Goal: Task Accomplishment & Management: Manage account settings

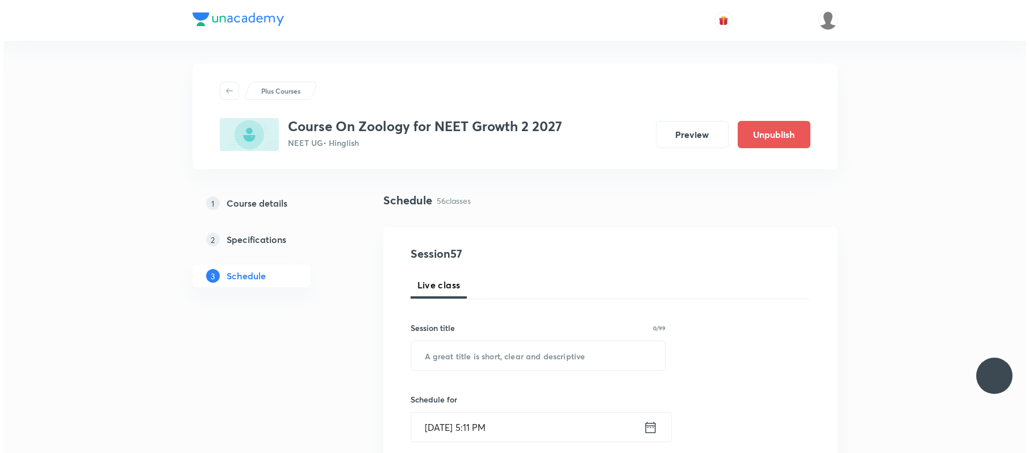
scroll to position [4884, 0]
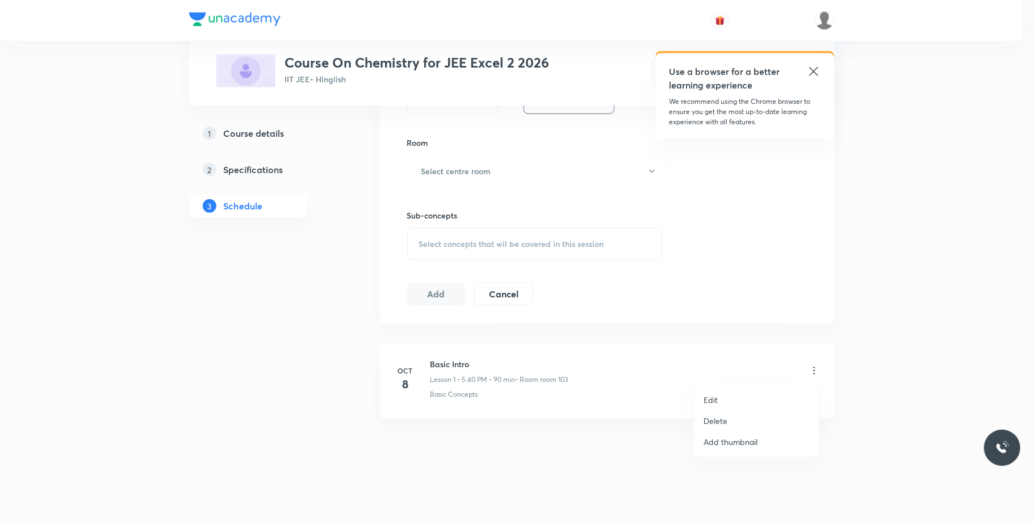
click at [739, 392] on li "Edit" at bounding box center [756, 399] width 124 height 21
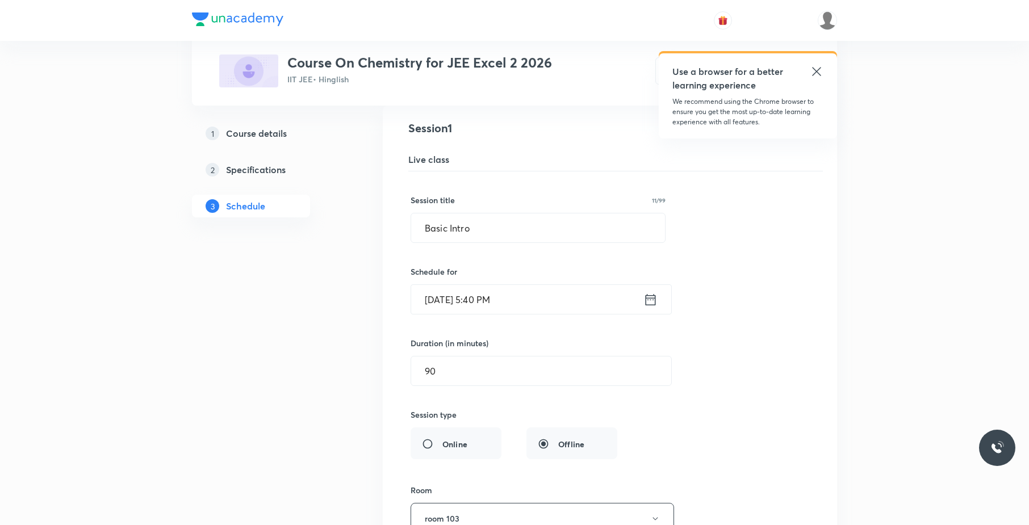
scroll to position [123, 0]
drag, startPoint x: 524, startPoint y: 241, endPoint x: 373, endPoint y: 255, distance: 152.3
click at [373, 255] on div "Plus Courses Course On Chemistry for JEE Excel 2 2026 IIT JEE • Hinglish Previe…" at bounding box center [514, 355] width 645 height 829
paste input "Alchols ethers and phenols 01"
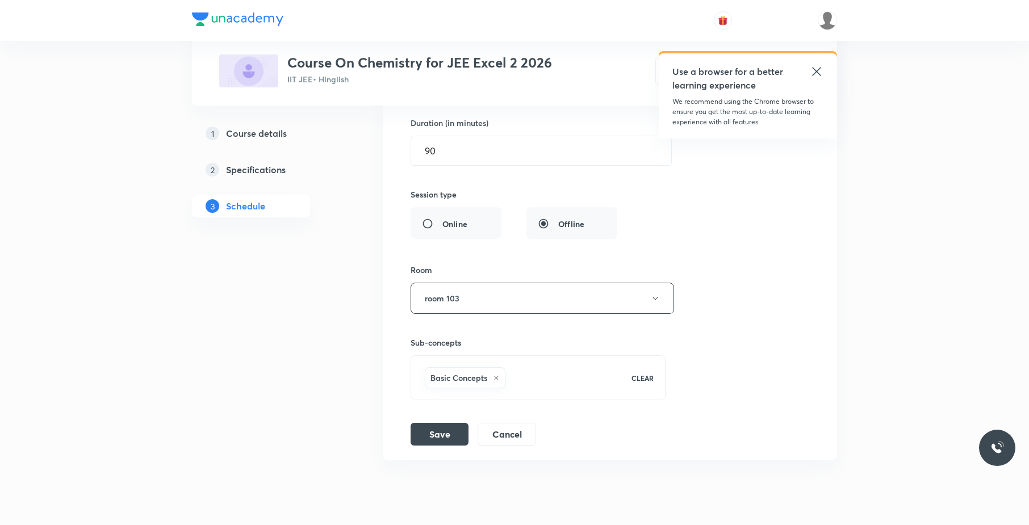
scroll to position [346, 0]
type input "Alchols ethers and phenols 01"
click at [441, 430] on button "Save" at bounding box center [439, 433] width 58 height 23
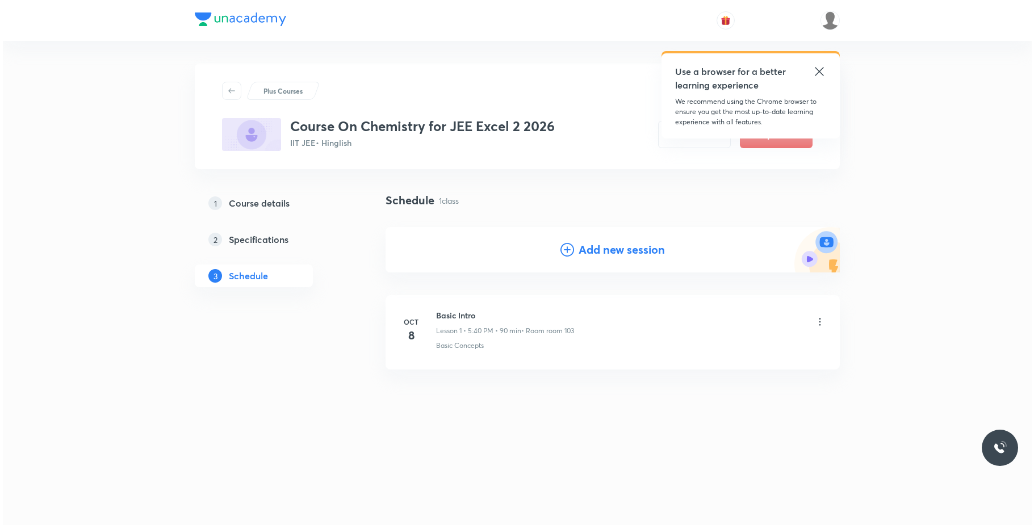
scroll to position [0, 0]
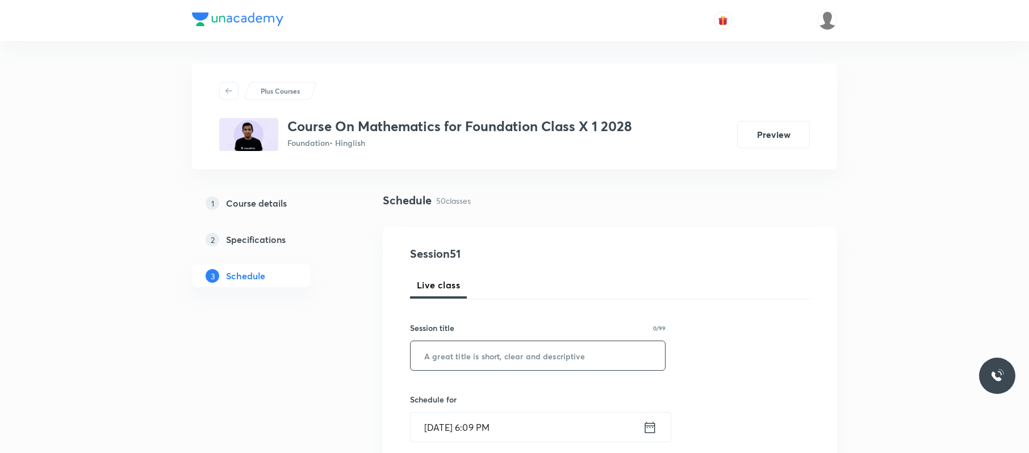
click at [576, 354] on input "text" at bounding box center [537, 355] width 254 height 29
paste input "Coordinate geometry"
type input "Coordinate geometry"
click at [548, 416] on input "Oct 8, 2025, 6:09 PM" at bounding box center [526, 427] width 232 height 29
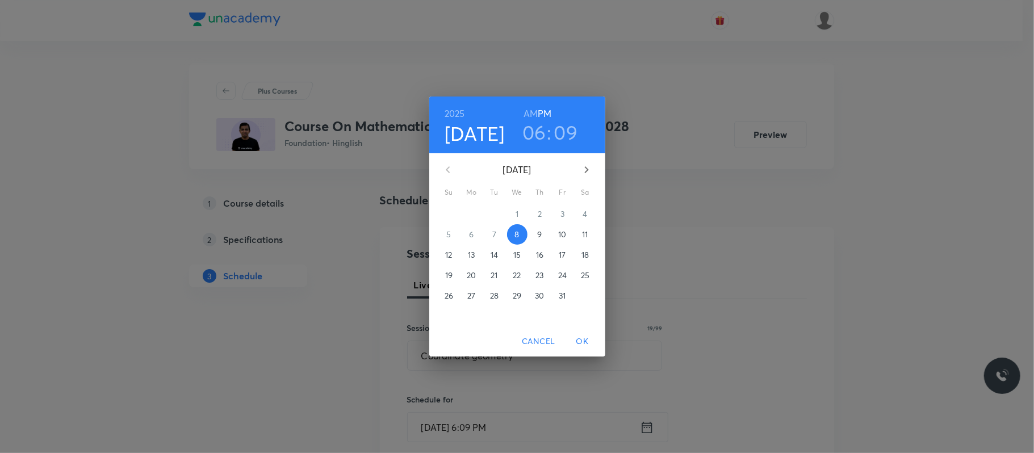
click at [569, 128] on h3 "09" at bounding box center [566, 132] width 24 height 24
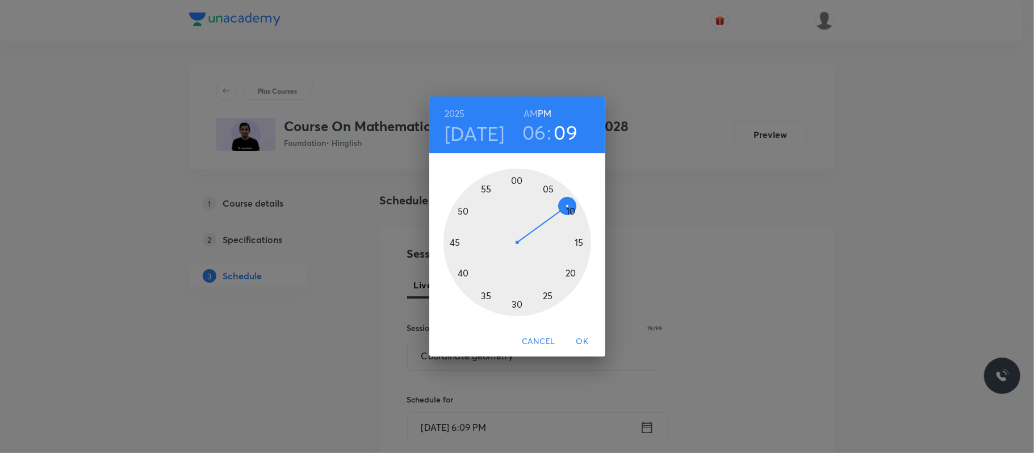
click at [579, 244] on div at bounding box center [517, 243] width 148 height 148
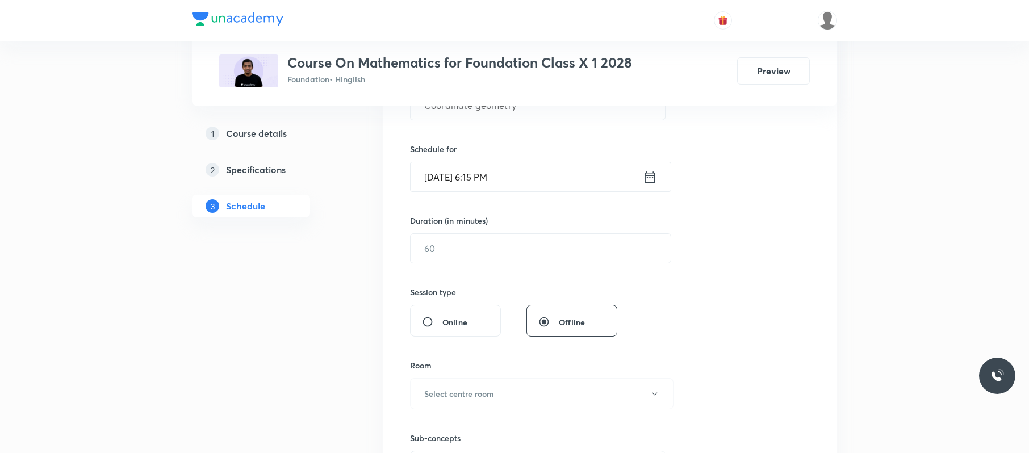
scroll to position [252, 0]
click at [490, 229] on div "Duration (in minutes) ​" at bounding box center [513, 237] width 207 height 49
click at [484, 250] on input "text" at bounding box center [540, 246] width 260 height 29
type input "55"
click at [494, 391] on h6 "Select centre room" at bounding box center [459, 392] width 70 height 12
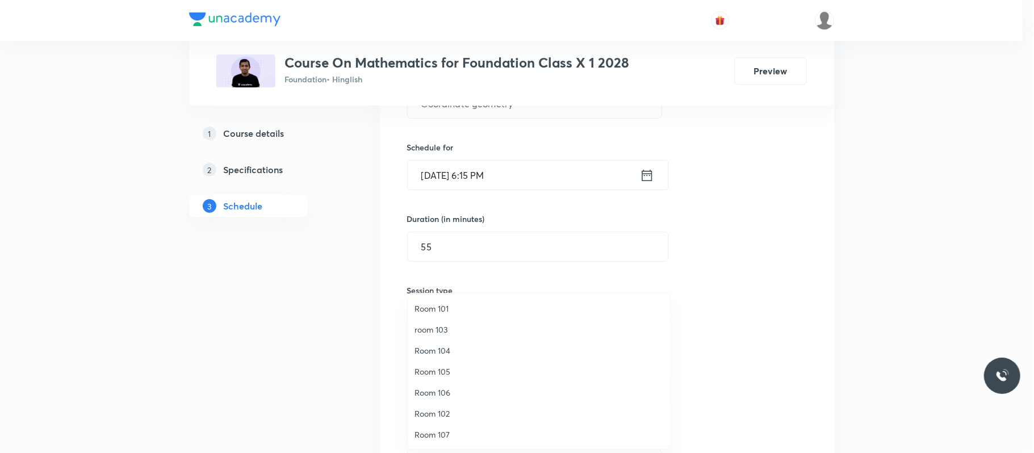
click at [470, 409] on span "Room 102" at bounding box center [538, 414] width 249 height 12
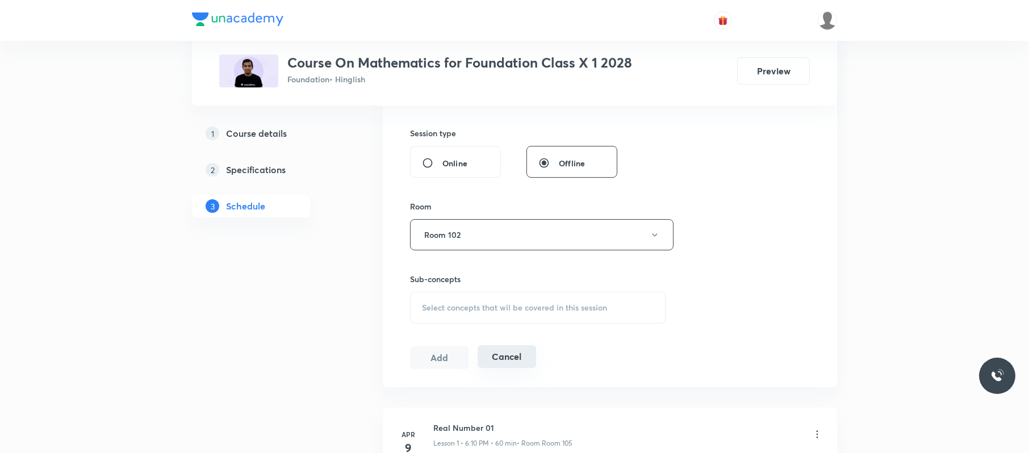
scroll to position [414, 0]
click at [515, 304] on span "Select concepts that wil be covered in this session" at bounding box center [514, 303] width 185 height 9
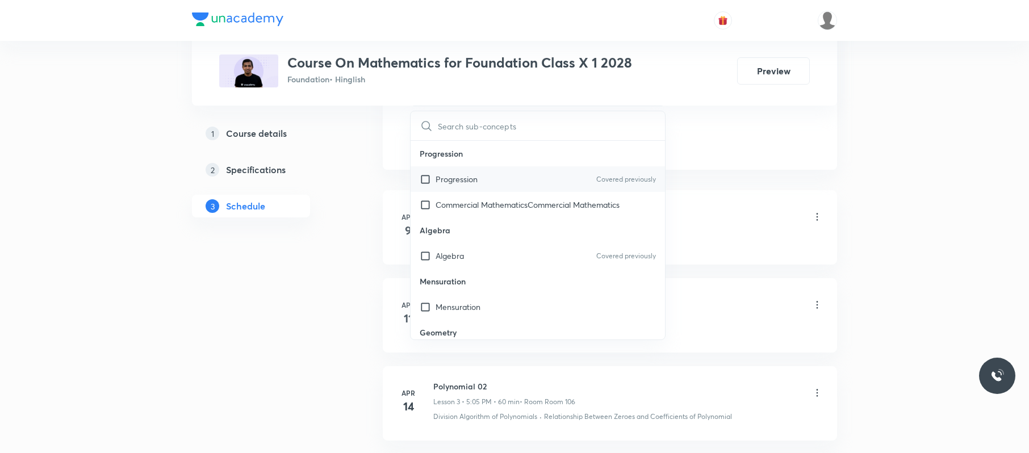
scroll to position [546, 0]
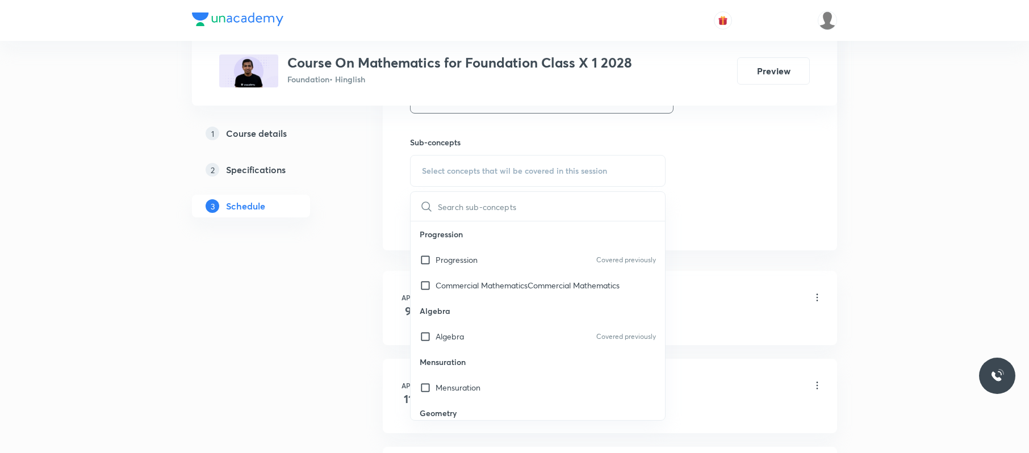
drag, startPoint x: 511, startPoint y: 328, endPoint x: 773, endPoint y: 192, distance: 295.0
click at [511, 329] on div "Algebra Covered previously" at bounding box center [537, 337] width 254 height 26
checkbox input "true"
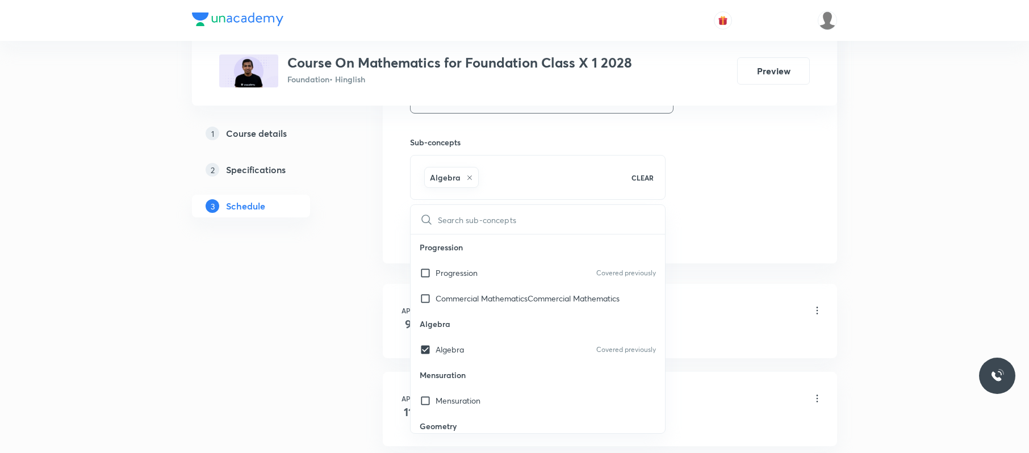
drag, startPoint x: 773, startPoint y: 192, endPoint x: 517, endPoint y: 252, distance: 263.5
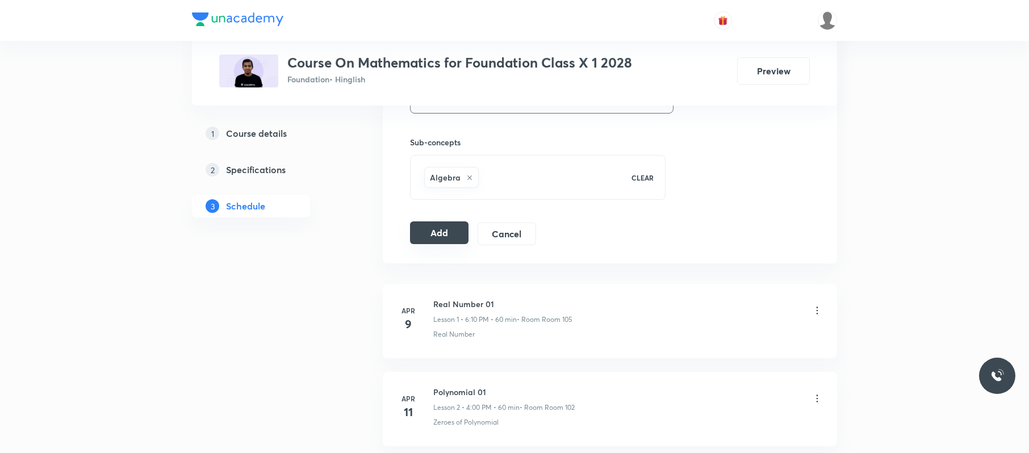
click at [452, 244] on button "Add" at bounding box center [439, 232] width 58 height 23
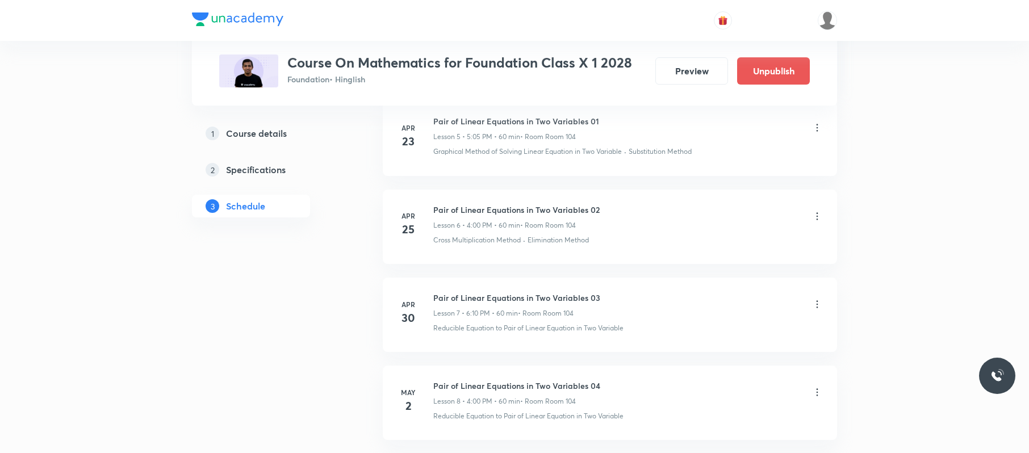
scroll to position [4442, 0]
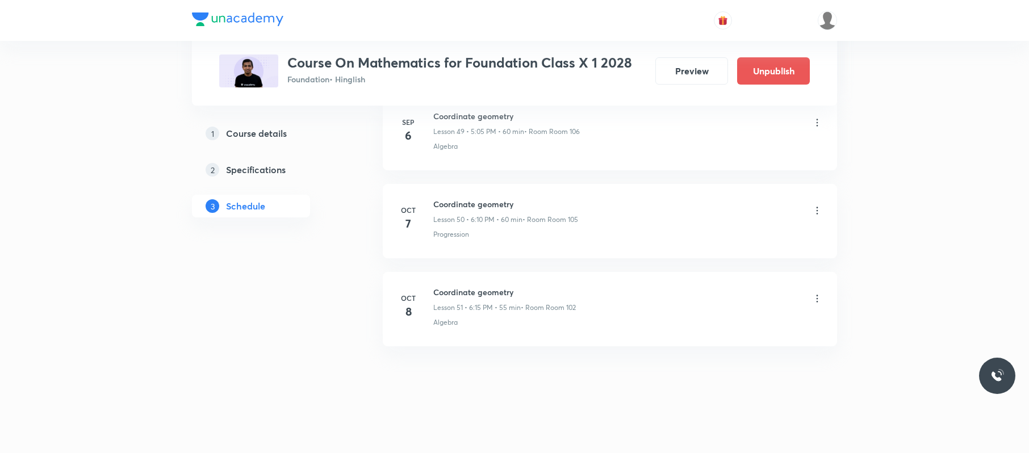
click at [826, 307] on li "Oct 8 Coordinate geometry Lesson 51 • 6:15 PM • 55 min • Room Room 102 Algebra" at bounding box center [610, 309] width 454 height 74
click at [816, 300] on icon at bounding box center [816, 298] width 11 height 11
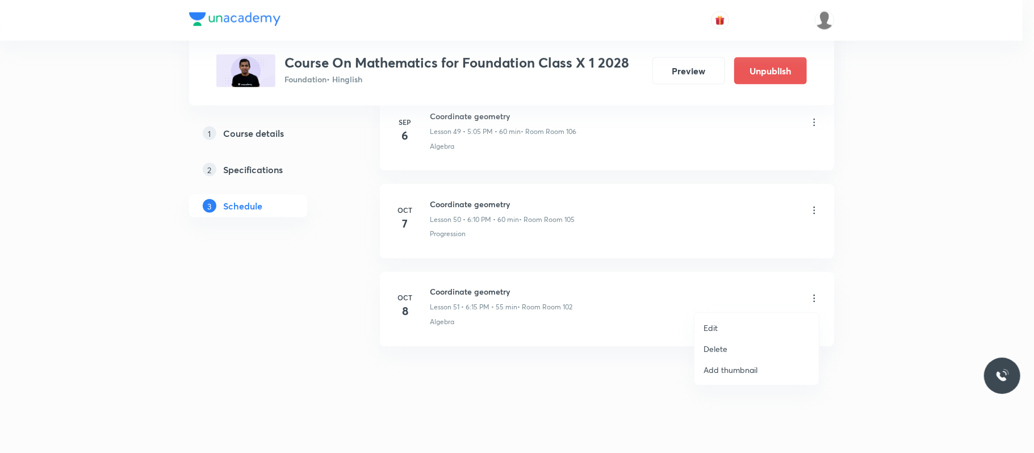
click at [724, 325] on li "Edit" at bounding box center [756, 327] width 124 height 21
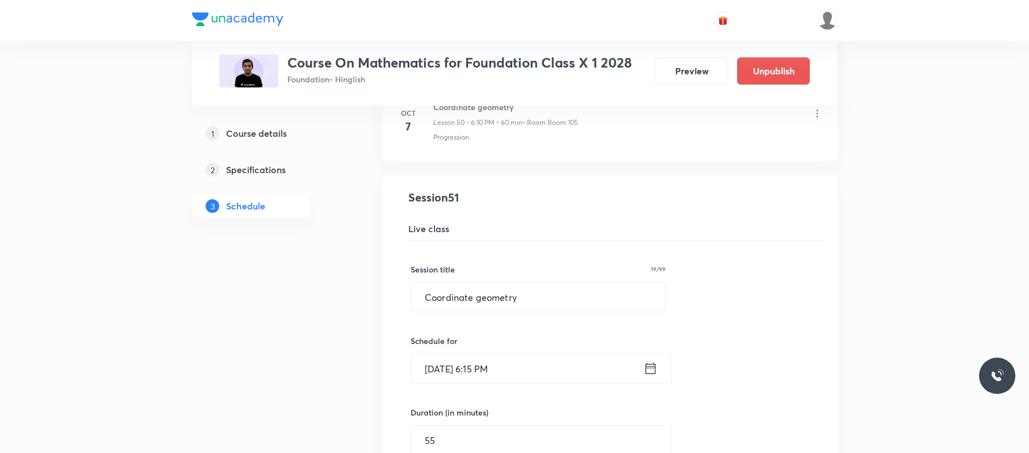
scroll to position [4462, 0]
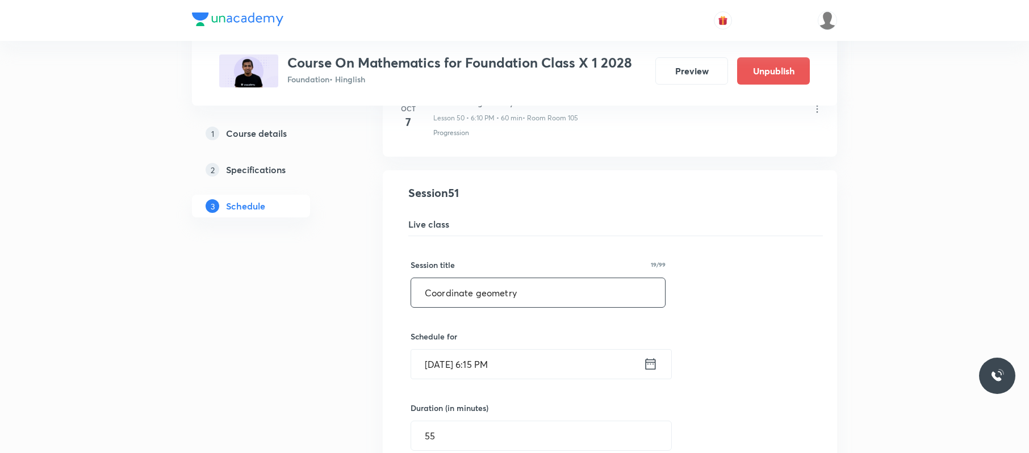
drag, startPoint x: 490, startPoint y: 308, endPoint x: 393, endPoint y: 311, distance: 97.7
click at [393, 311] on li "Coordinate geometry Lesson 51 • Room Room 102 Algebra Session 51 Live class Ses…" at bounding box center [610, 457] width 454 height 574
paste input "application of trigon"
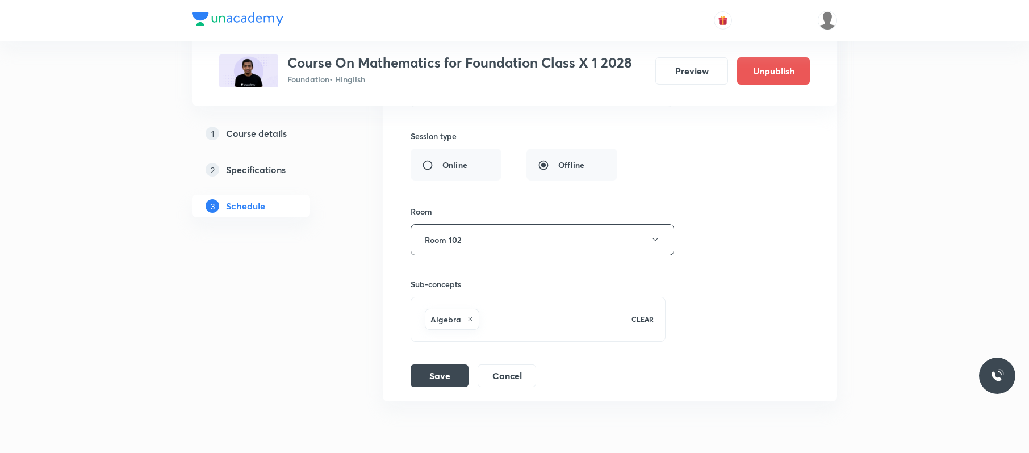
scroll to position [4808, 0]
type input "application of trigonometry"
click at [446, 384] on button "Save" at bounding box center [439, 372] width 58 height 23
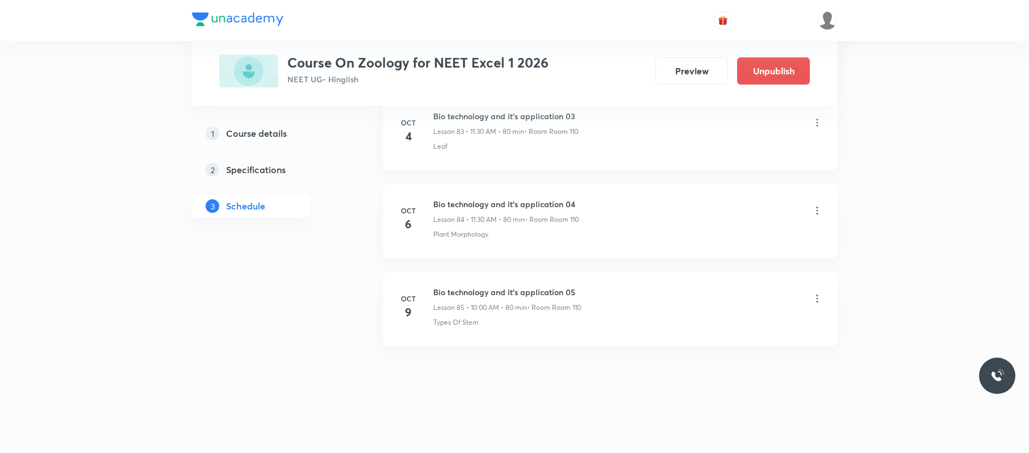
scroll to position [7974, 0]
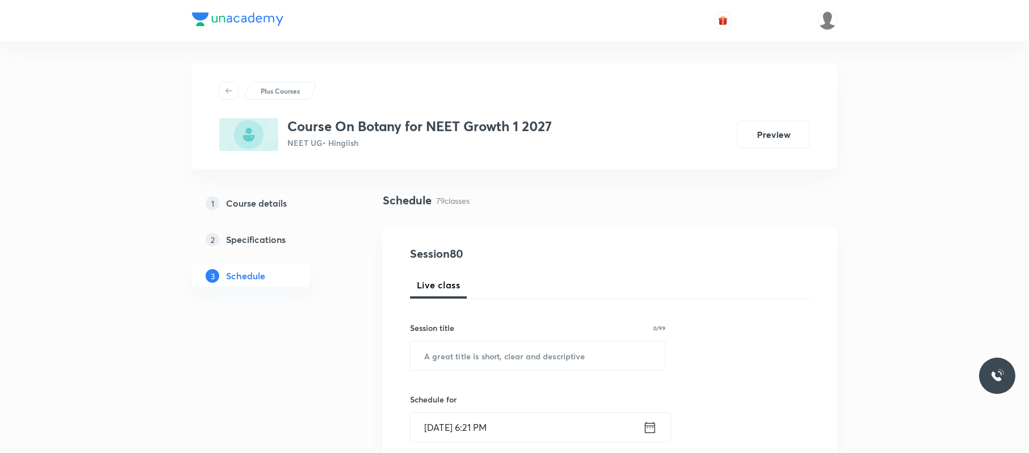
scroll to position [7439, 0]
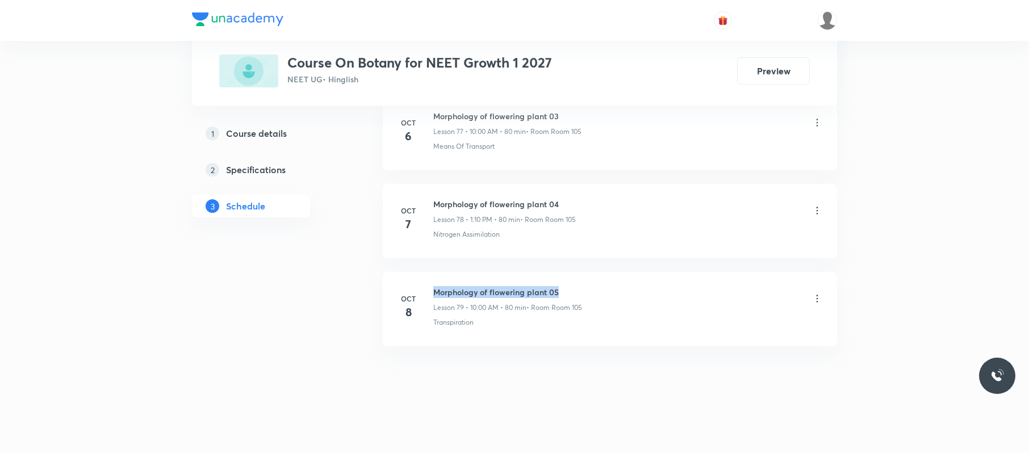
drag, startPoint x: 511, startPoint y: 280, endPoint x: 437, endPoint y: 286, distance: 74.6
click at [434, 286] on li "Oct 8 Morphology of flowering plant 05 Lesson 79 • 10:00 AM • 80 min • Room Roo…" at bounding box center [610, 309] width 454 height 74
copy h6 "Morphology of flowering plant 05"
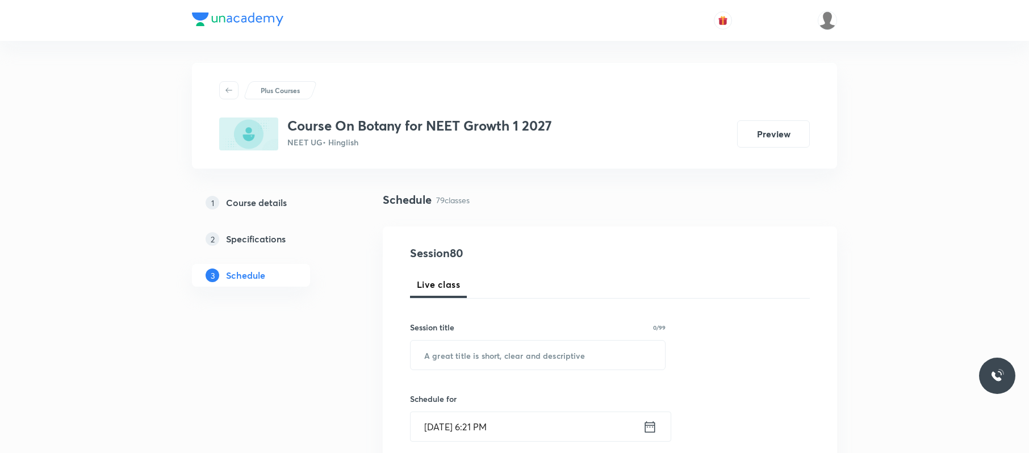
scroll to position [0, 0]
click at [507, 352] on input "text" at bounding box center [537, 355] width 254 height 29
paste input "Morphology of flowering plant 05"
type input "Morphology of flowering plant 06"
click at [532, 430] on input "Oct 8, 2025, 6:21 PM" at bounding box center [526, 427] width 232 height 29
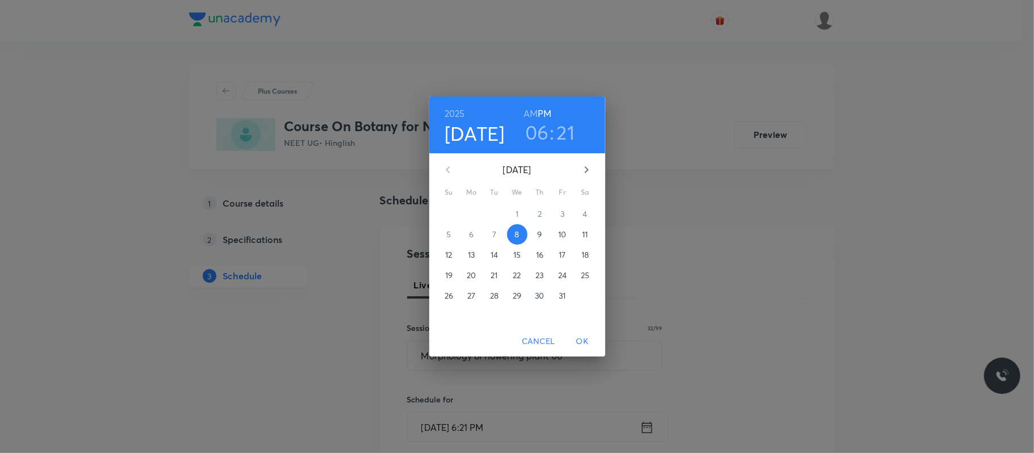
click at [539, 234] on p "9" at bounding box center [539, 234] width 5 height 11
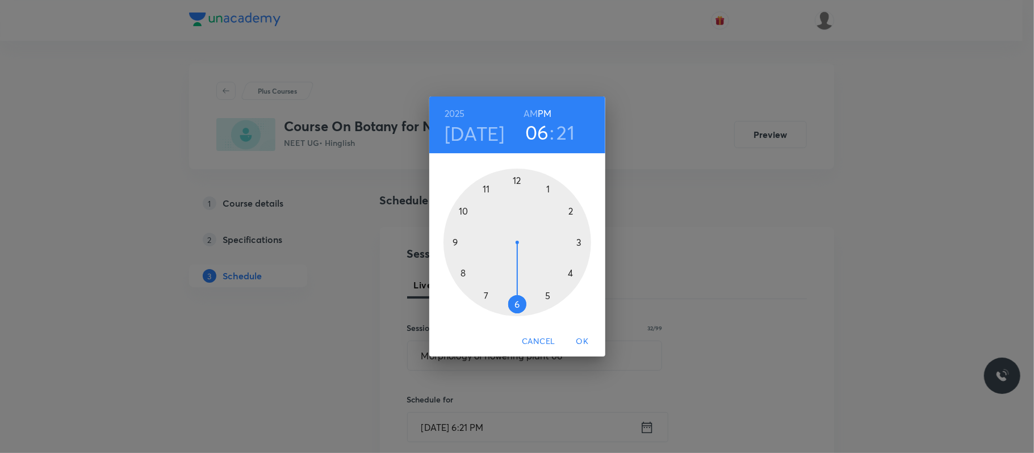
click at [532, 111] on h6 "AM" at bounding box center [530, 114] width 14 height 16
click at [459, 212] on div at bounding box center [517, 243] width 148 height 148
click at [518, 177] on div at bounding box center [517, 243] width 148 height 148
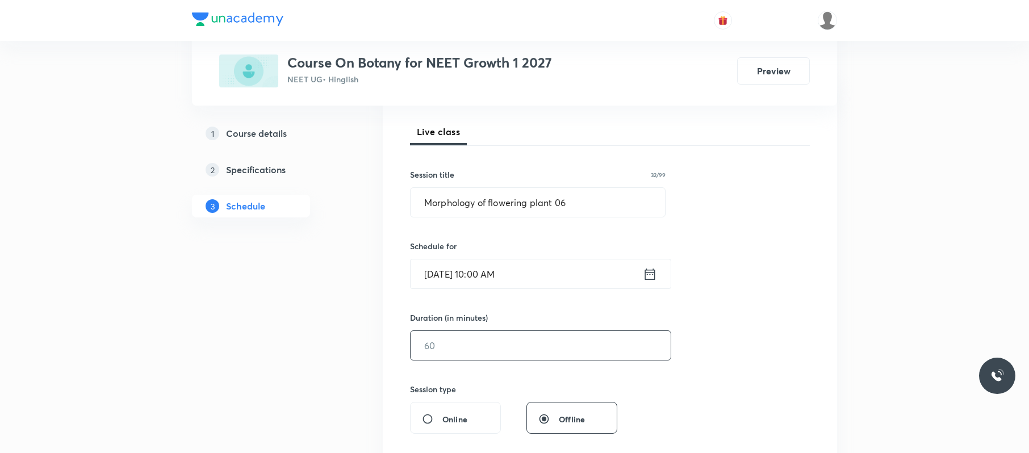
scroll to position [154, 0]
click at [456, 343] on input "text" at bounding box center [540, 344] width 260 height 29
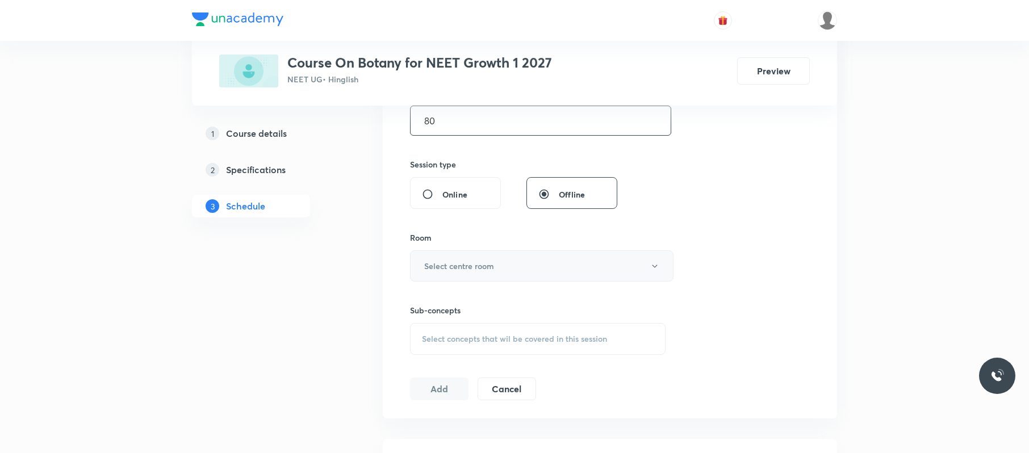
scroll to position [380, 0]
type input "80"
click at [514, 253] on button "Select centre room" at bounding box center [541, 264] width 263 height 31
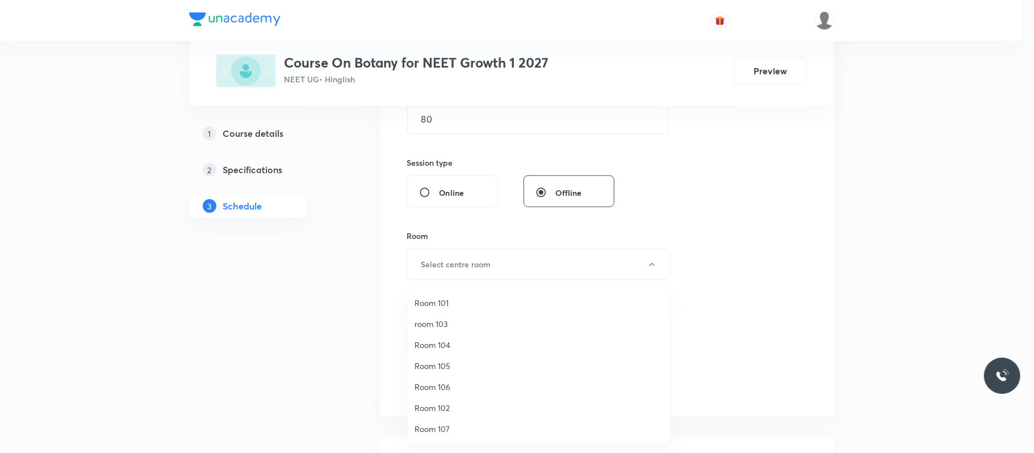
click at [444, 364] on span "Room 105" at bounding box center [538, 366] width 249 height 12
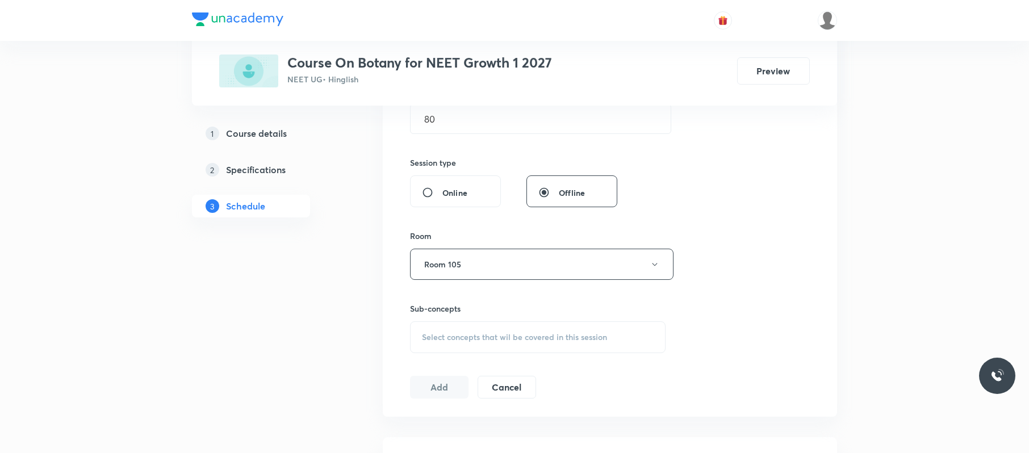
scroll to position [586, 0]
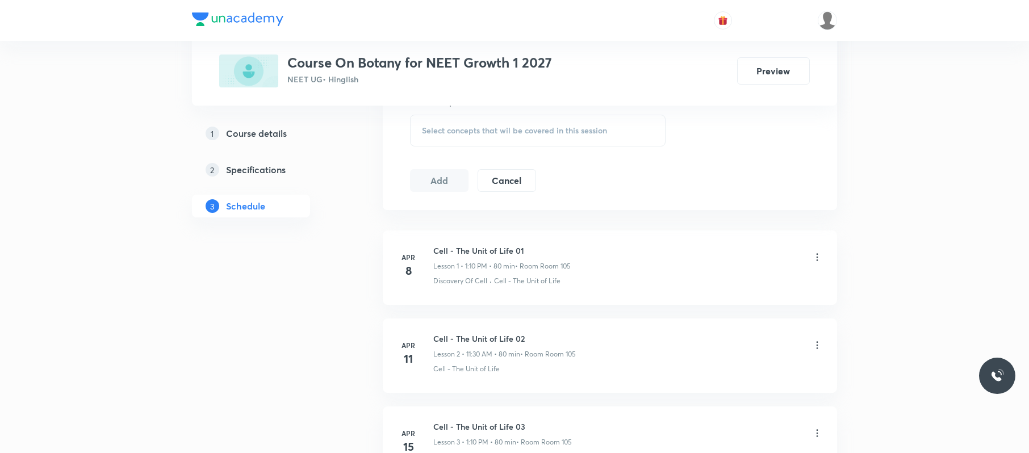
click at [605, 132] on span "Select concepts that wil be covered in this session" at bounding box center [514, 130] width 185 height 9
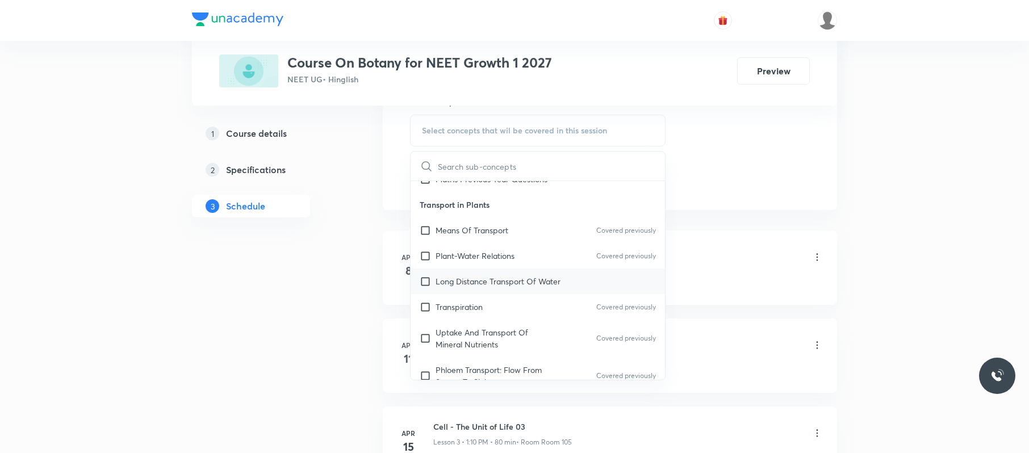
scroll to position [155, 0]
click at [513, 272] on div "Long Distance Transport Of Water" at bounding box center [537, 281] width 254 height 26
checkbox input "true"
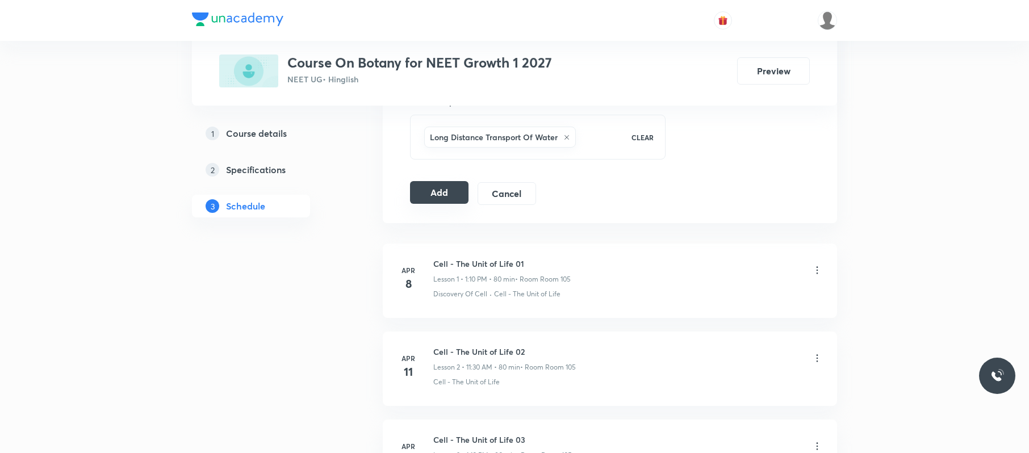
click at [451, 194] on button "Add" at bounding box center [439, 192] width 58 height 23
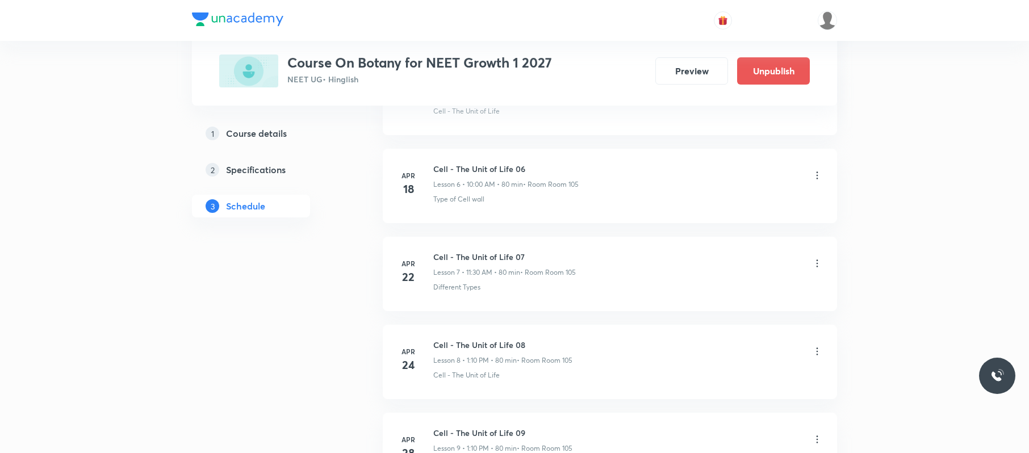
scroll to position [7003, 0]
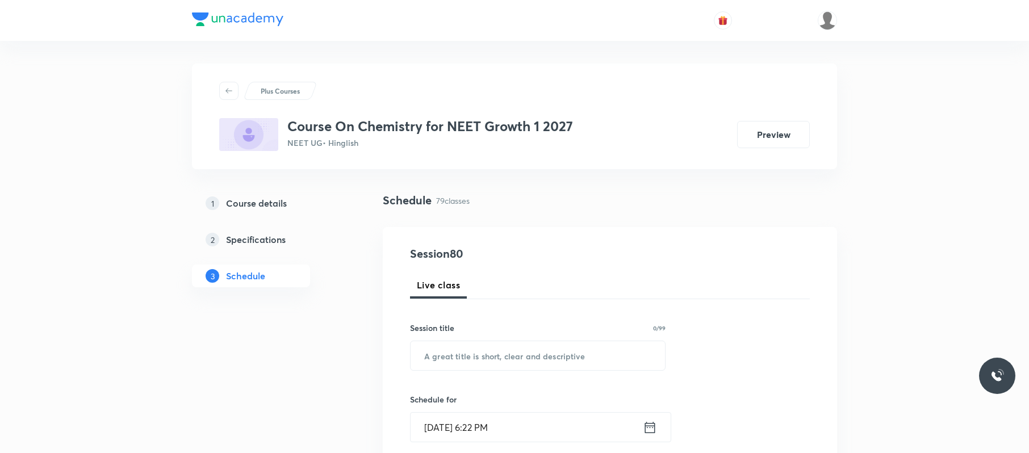
scroll to position [7439, 0]
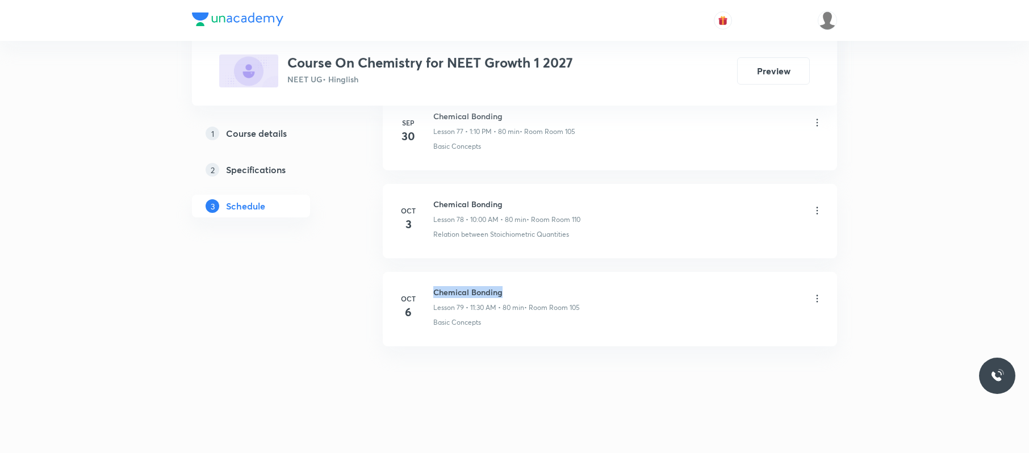
drag, startPoint x: 539, startPoint y: 275, endPoint x: 434, endPoint y: 271, distance: 105.1
click at [434, 272] on li "Oct 6 Chemical Bonding Lesson 79 • 11:30 AM • 80 min • Room Room 105 Basic Conc…" at bounding box center [610, 309] width 454 height 74
copy h6 "Chemical Bonding"
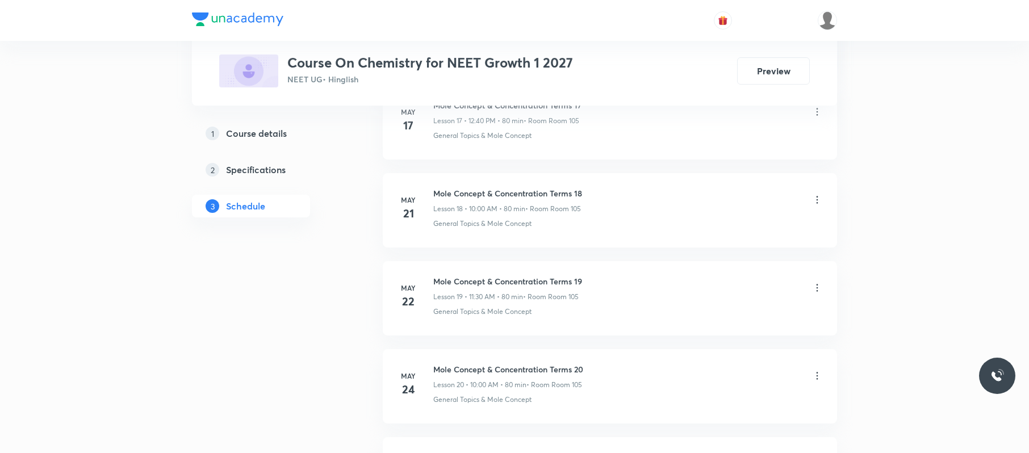
scroll to position [0, 0]
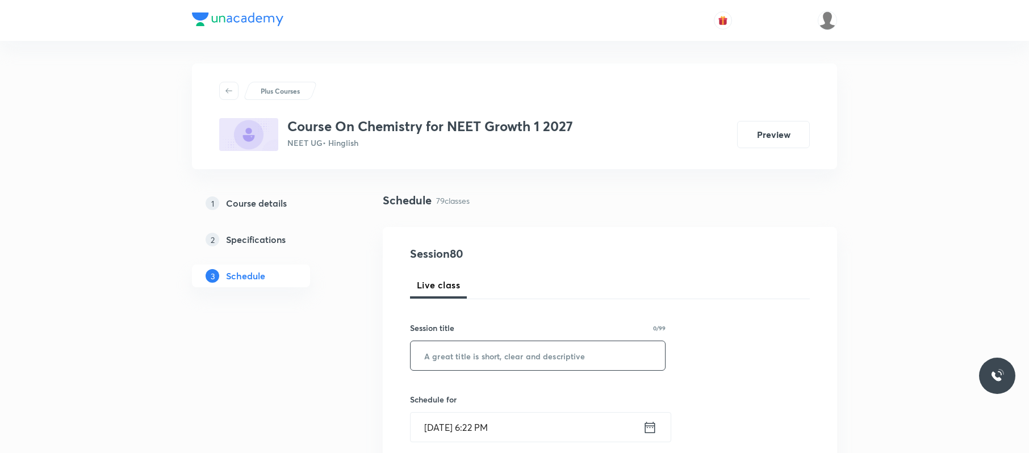
click at [534, 358] on input "text" at bounding box center [537, 355] width 254 height 29
paste input "Chemical Bonding"
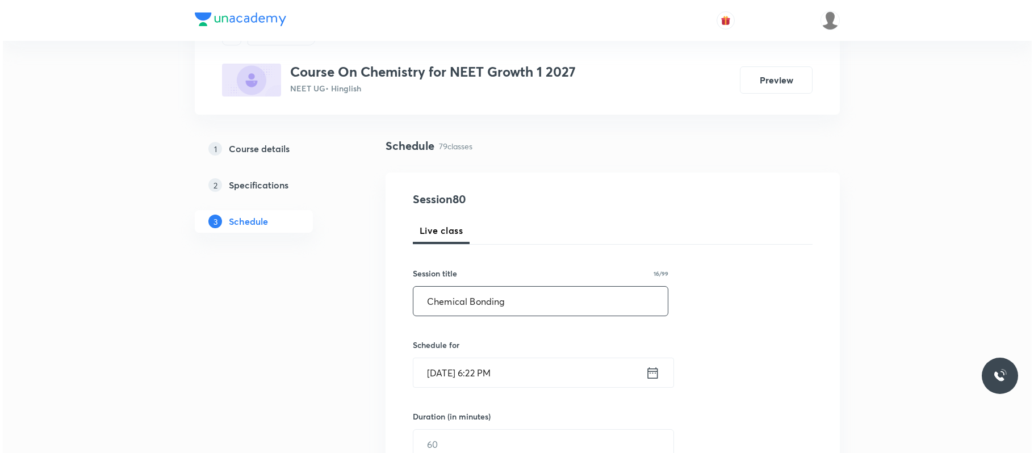
scroll to position [55, 0]
paste input "Thermodynamics"
type input "Thermodynamics 01"
click at [582, 372] on input "Oct 8, 2025, 6:22 PM" at bounding box center [526, 372] width 232 height 29
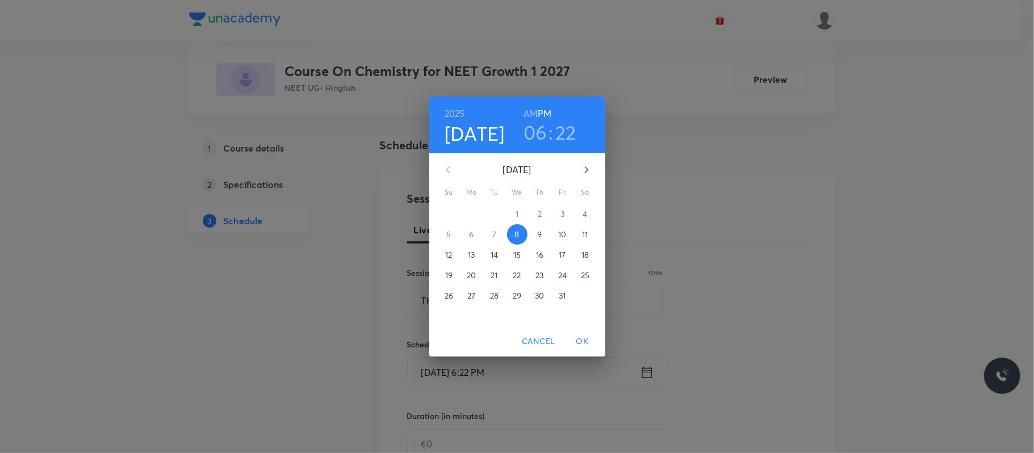
click at [539, 229] on p "9" at bounding box center [539, 234] width 5 height 11
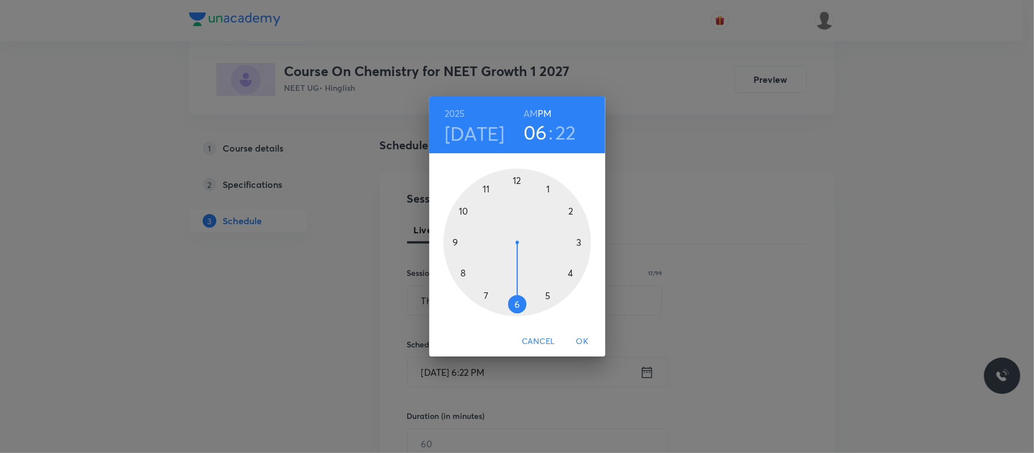
click at [457, 210] on div at bounding box center [517, 243] width 148 height 148
click at [525, 114] on h6 "AM" at bounding box center [530, 114] width 14 height 16
click at [526, 128] on h3 "10" at bounding box center [536, 132] width 20 height 24
click at [482, 188] on div at bounding box center [517, 243] width 148 height 148
click at [518, 307] on div at bounding box center [517, 243] width 148 height 148
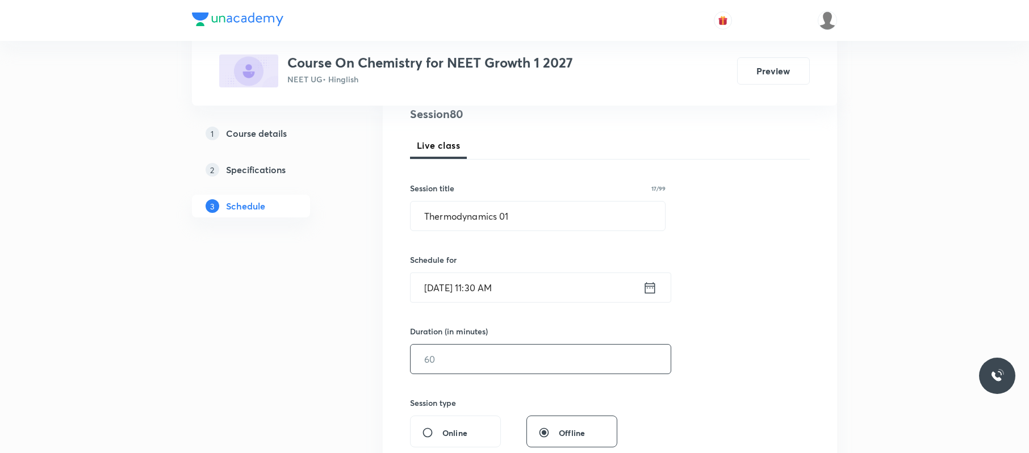
scroll to position [141, 0]
click at [500, 367] on input "text" at bounding box center [540, 357] width 260 height 29
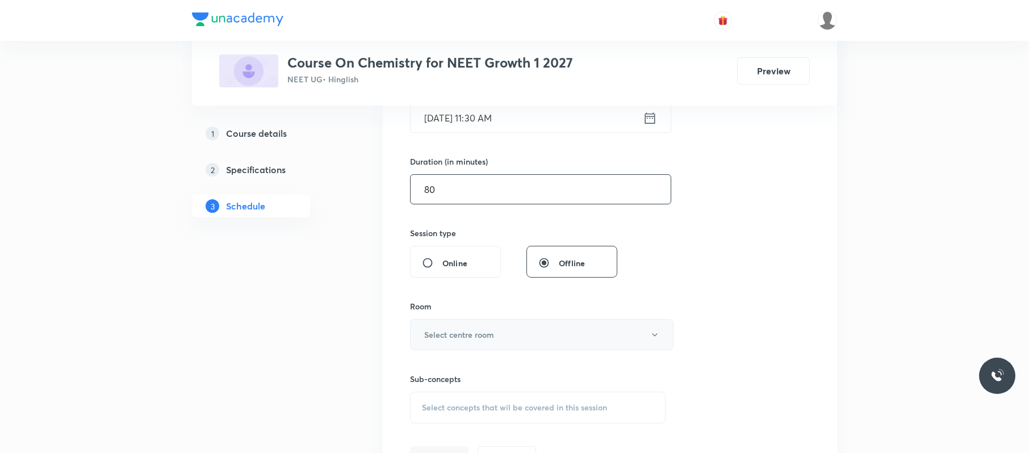
scroll to position [311, 0]
type input "80"
click at [480, 334] on h6 "Select centre room" at bounding box center [459, 333] width 70 height 12
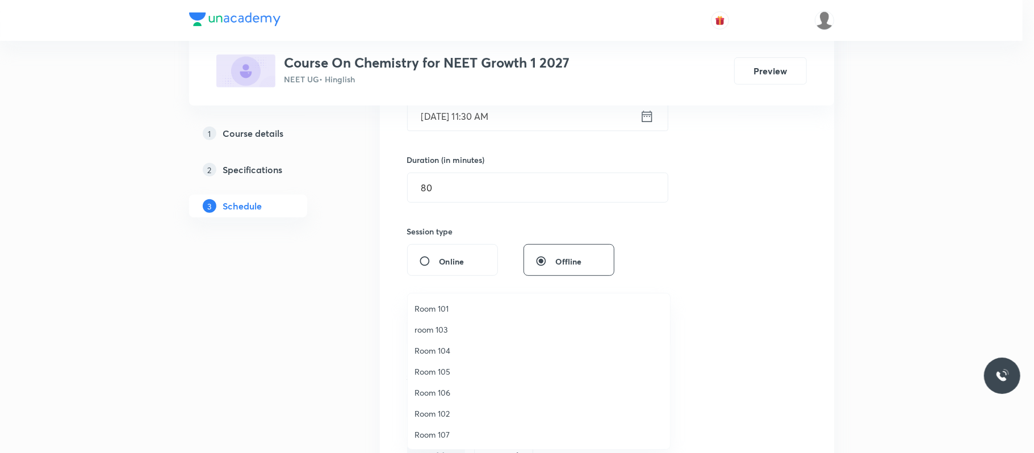
click at [448, 368] on span "Room 105" at bounding box center [538, 372] width 249 height 12
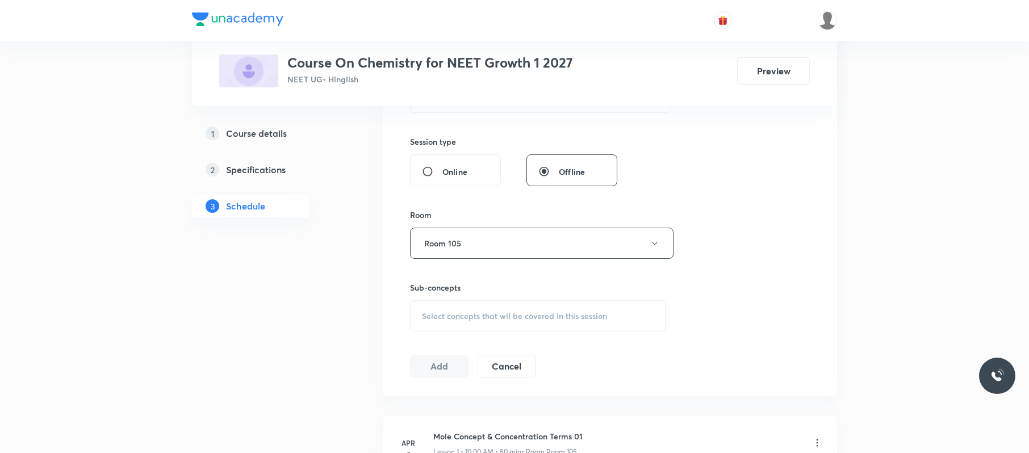
scroll to position [402, 0]
click at [532, 305] on div "Select concepts that wil be covered in this session" at bounding box center [537, 315] width 255 height 32
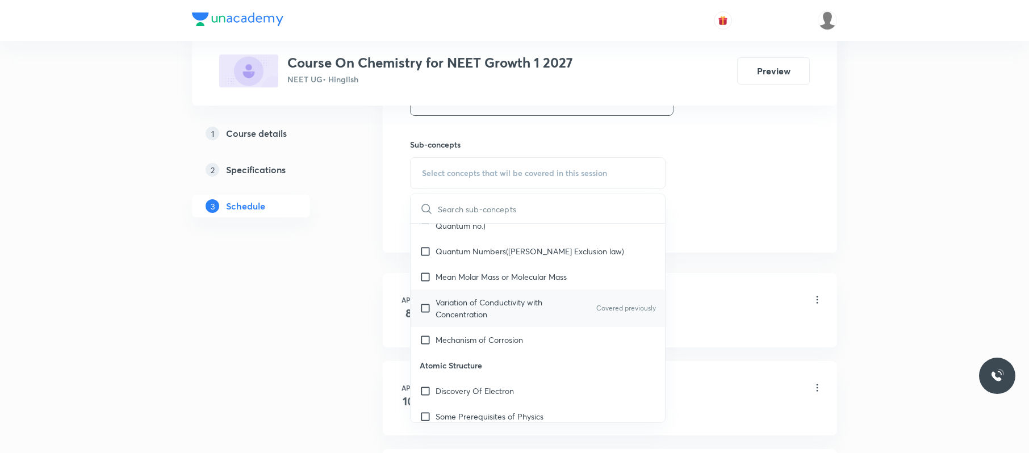
scroll to position [429, 0]
drag, startPoint x: 511, startPoint y: 333, endPoint x: 745, endPoint y: 184, distance: 277.1
click at [512, 332] on div "Mechanism of Corrosion" at bounding box center [537, 339] width 254 height 26
checkbox input "true"
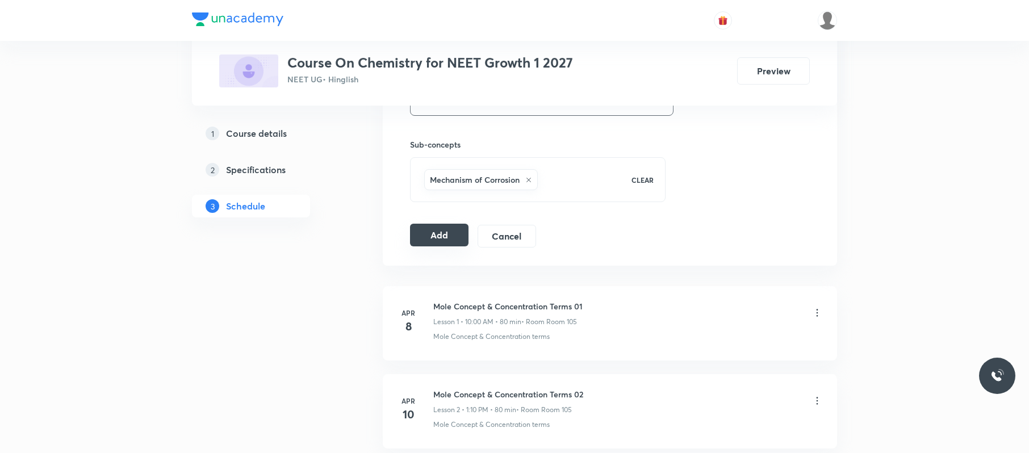
click at [438, 236] on button "Add" at bounding box center [439, 235] width 58 height 23
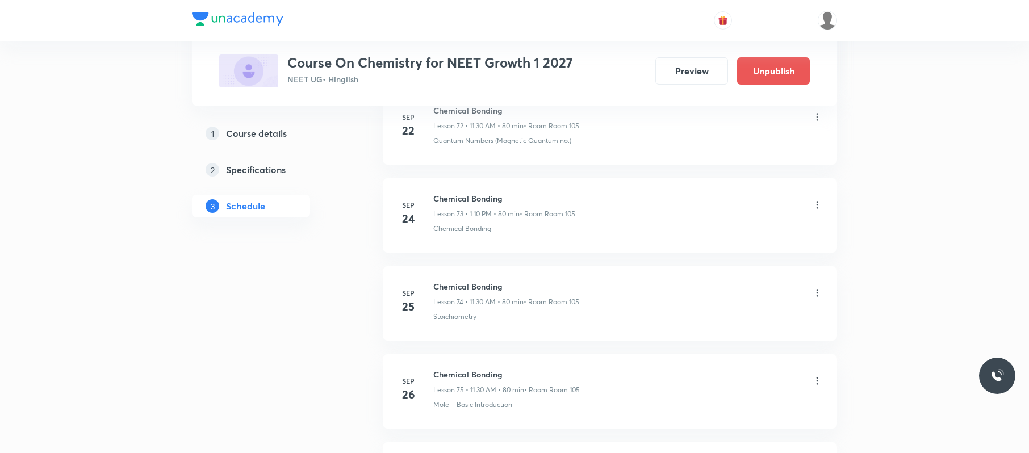
scroll to position [7003, 0]
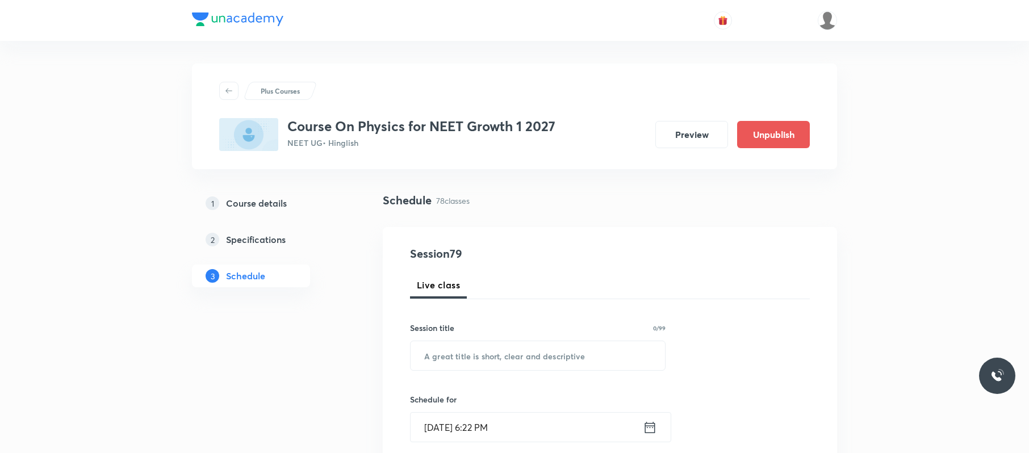
scroll to position [7351, 0]
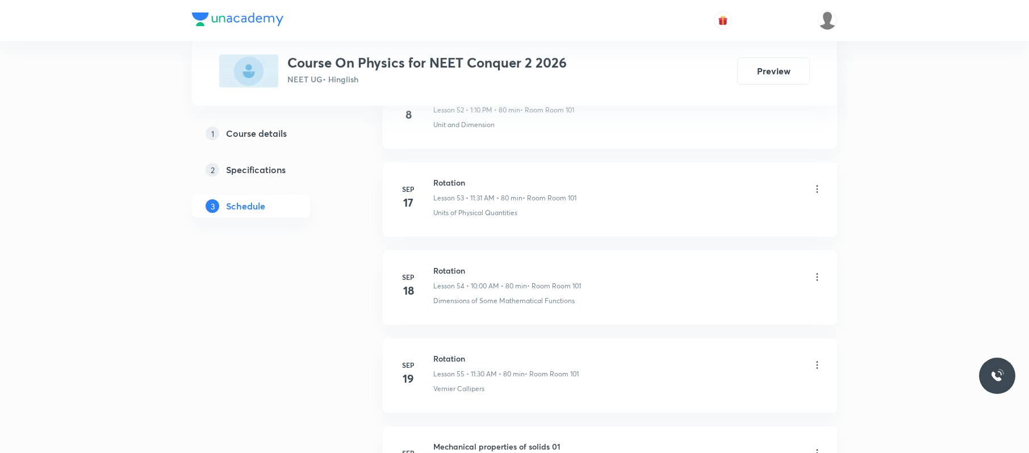
scroll to position [5849, 0]
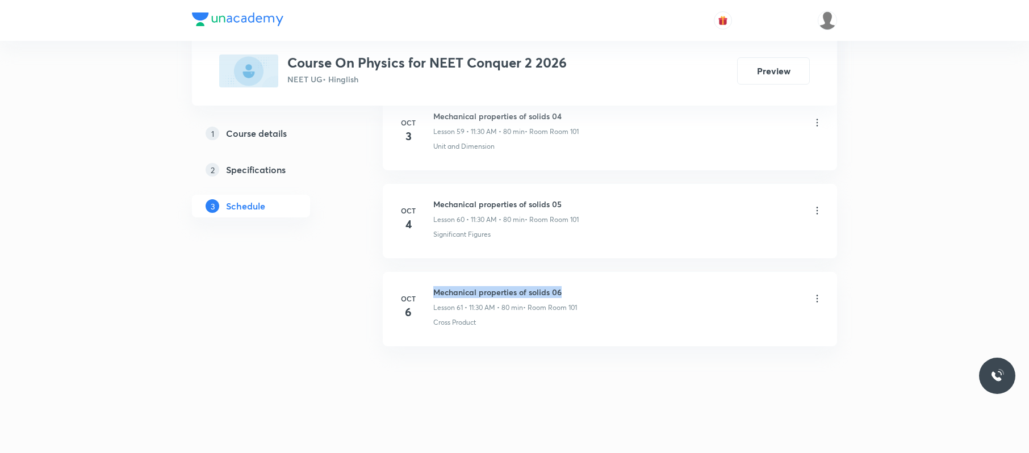
drag, startPoint x: 562, startPoint y: 278, endPoint x: 433, endPoint y: 274, distance: 129.5
click at [433, 274] on li "[DATE] Mechanical properties of solids 06 Lesson 61 • 11:30 AM • 80 min • Room …" at bounding box center [610, 309] width 454 height 74
copy h6 "Mechanical properties of solids 06"
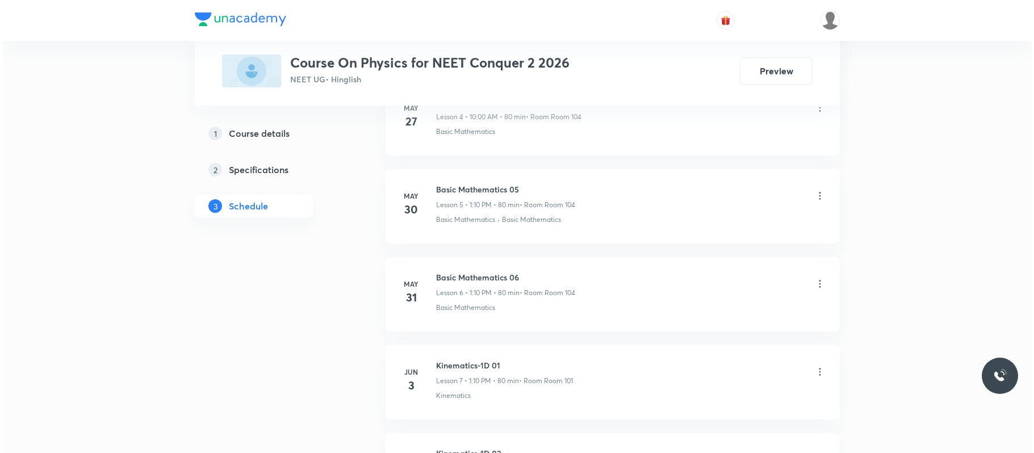
scroll to position [0, 0]
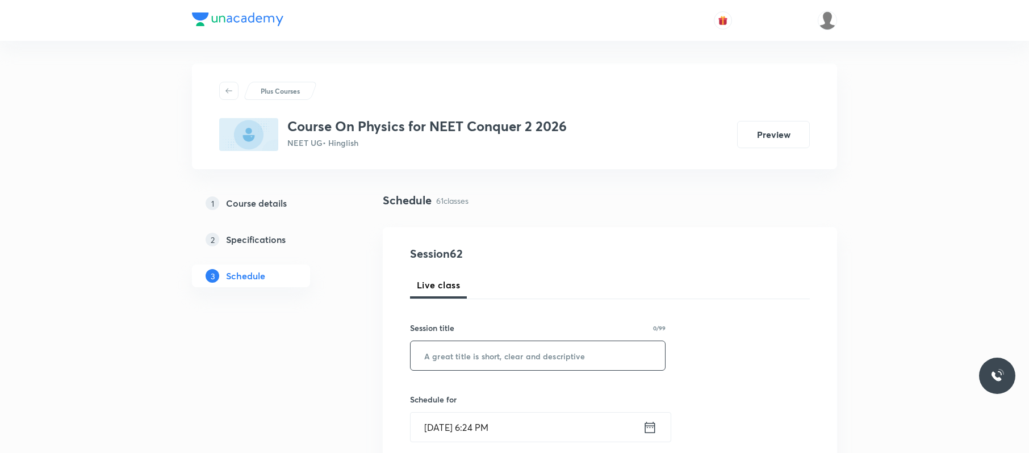
click at [527, 354] on input "text" at bounding box center [537, 355] width 254 height 29
paste input "fluid mechanics"
click at [426, 355] on input "fluid mechanics" at bounding box center [537, 355] width 254 height 29
type input "fluid mechanics"
click at [534, 430] on input "[DATE] 6:24 PM" at bounding box center [526, 427] width 232 height 29
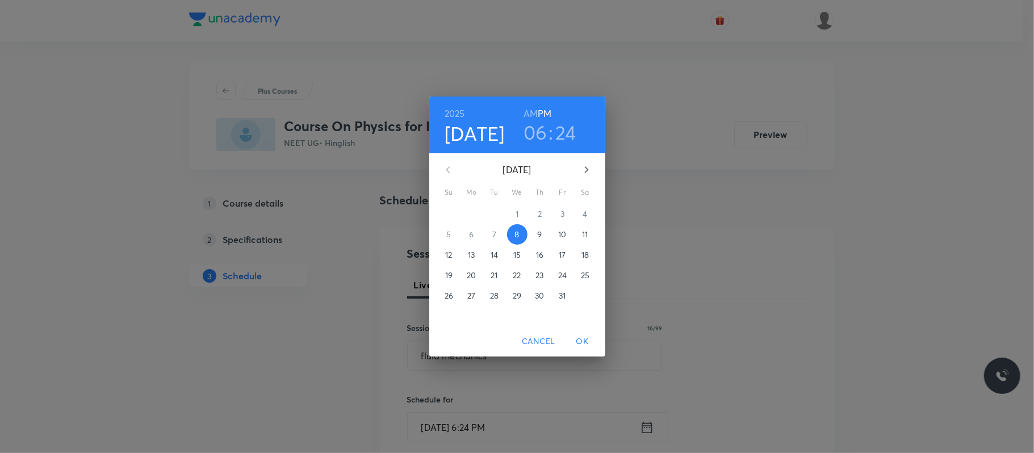
click at [541, 232] on p "9" at bounding box center [539, 234] width 5 height 11
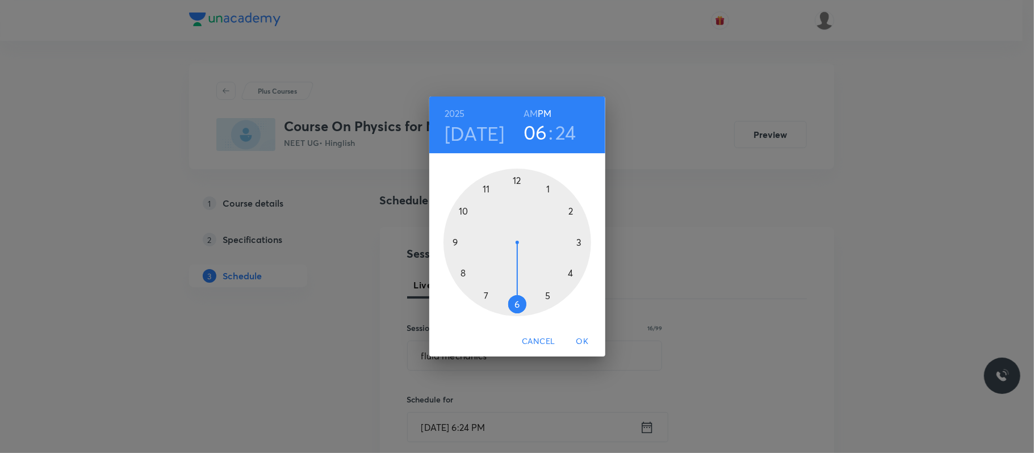
click at [462, 209] on div at bounding box center [517, 243] width 148 height 148
click at [526, 112] on h6 "AM" at bounding box center [530, 114] width 14 height 16
click at [519, 176] on div at bounding box center [517, 243] width 148 height 148
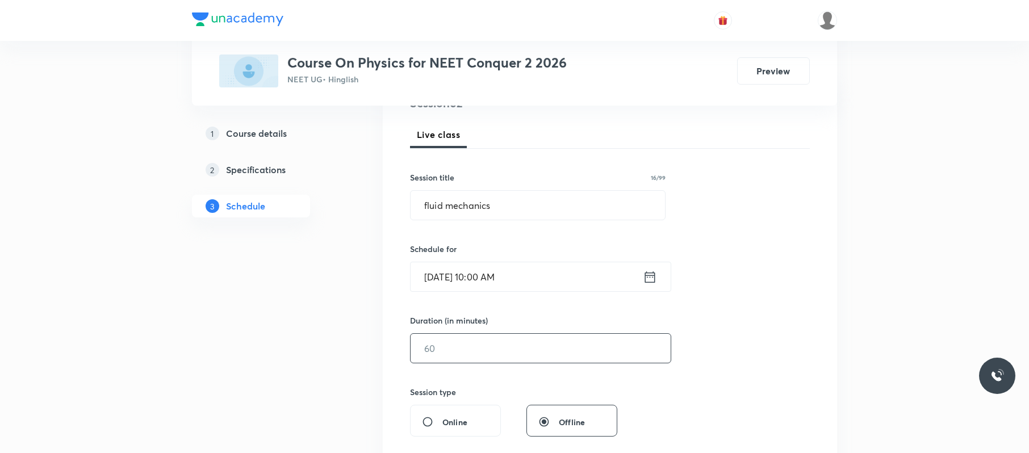
scroll to position [153, 0]
click at [489, 345] on input "text" at bounding box center [540, 345] width 260 height 29
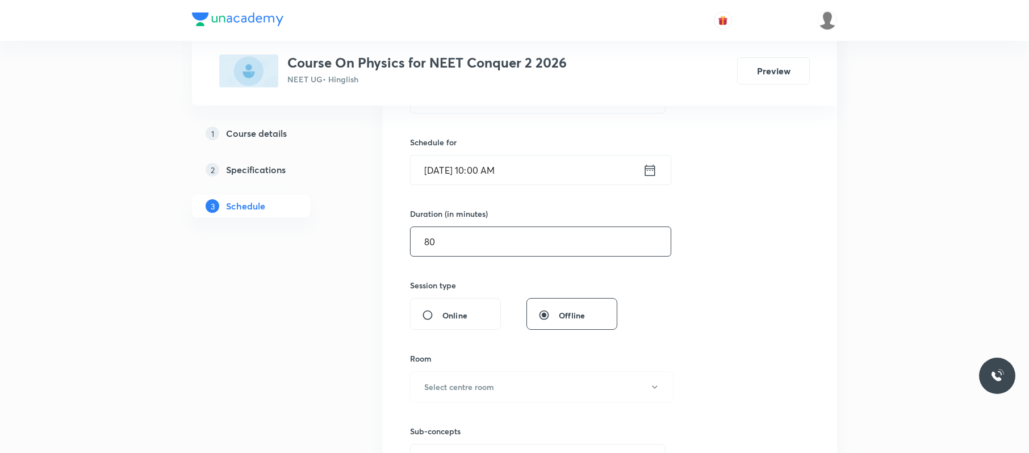
scroll to position [262, 0]
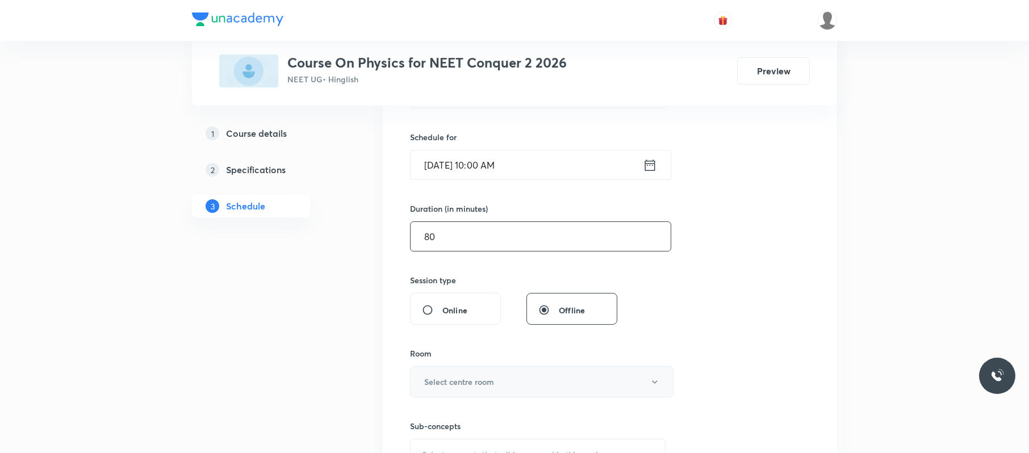
type input "80"
click at [480, 386] on h6 "Select centre room" at bounding box center [459, 382] width 70 height 12
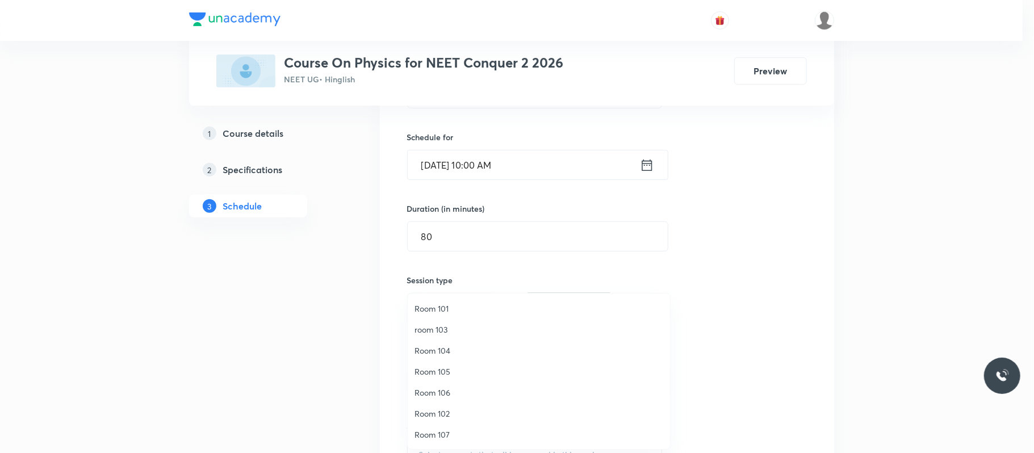
click at [454, 305] on span "Room 101" at bounding box center [538, 309] width 249 height 12
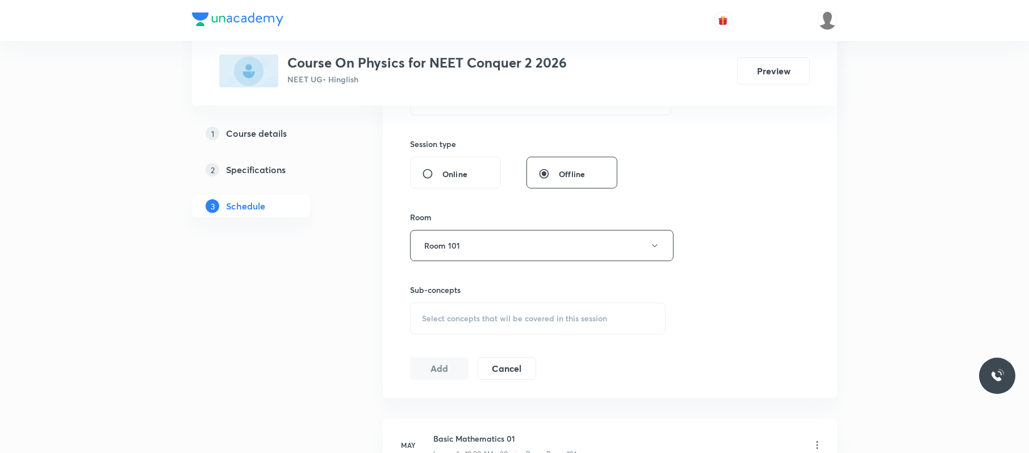
scroll to position [400, 0]
click at [501, 305] on div "Select concepts that wil be covered in this session" at bounding box center [537, 317] width 255 height 32
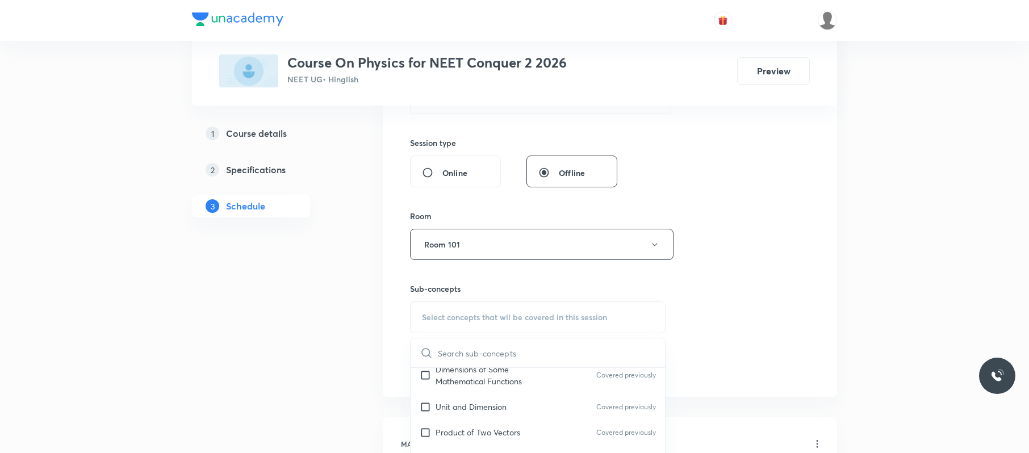
scroll to position [291, 0]
click at [486, 377] on div "Unit and Dimension Covered previously" at bounding box center [537, 383] width 254 height 26
checkbox input "true"
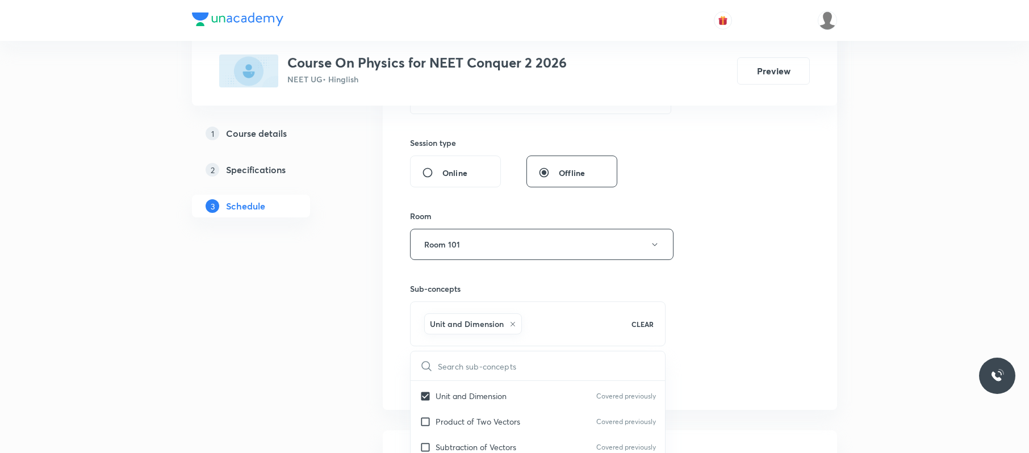
drag, startPoint x: 793, startPoint y: 283, endPoint x: 716, endPoint y: 303, distance: 79.9
click at [794, 283] on div "Session 62 Live class Session title 16/99 fluid mechanics ​ Schedule for Oct 9,…" at bounding box center [610, 119] width 400 height 546
click at [452, 381] on button "Add" at bounding box center [439, 379] width 58 height 23
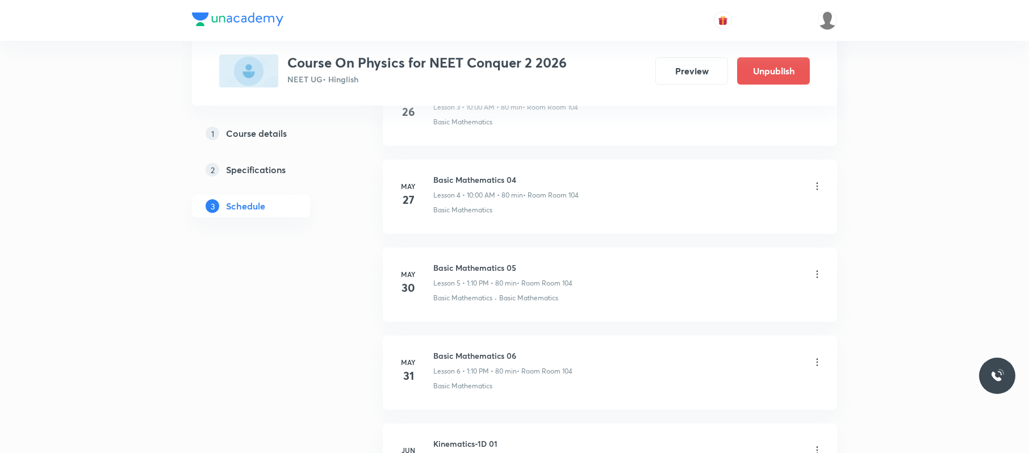
scroll to position [5413, 0]
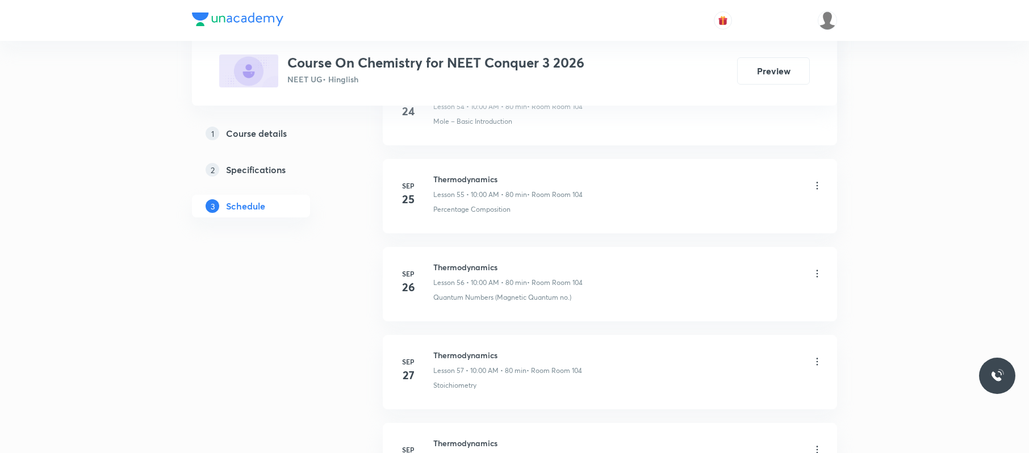
scroll to position [5936, 0]
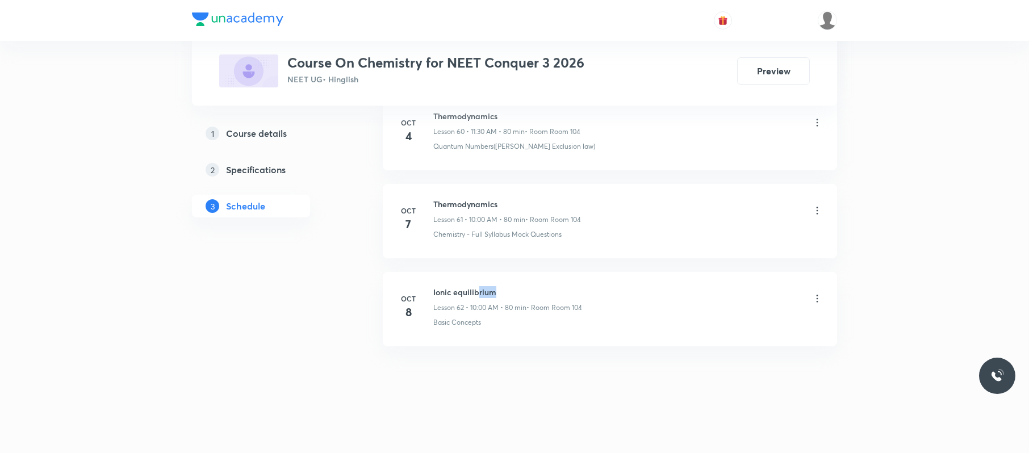
drag, startPoint x: 518, startPoint y: 275, endPoint x: 478, endPoint y: 276, distance: 40.3
click at [478, 276] on li "[DATE] Ionic equilibrium Lesson 62 • 10:00 AM • 80 min • Room Room 104 Basic Co…" at bounding box center [610, 309] width 454 height 74
click at [534, 279] on li "[DATE] Ionic equilibrium Lesson 62 • 10:00 AM • 80 min • Room Room 104 Basic Co…" at bounding box center [610, 309] width 454 height 74
drag, startPoint x: 545, startPoint y: 283, endPoint x: 430, endPoint y: 277, distance: 114.8
click at [430, 277] on li "[DATE] Ionic equilibrium Lesson 62 • 10:00 AM • 80 min • Room Room 104 Basic Co…" at bounding box center [610, 309] width 454 height 74
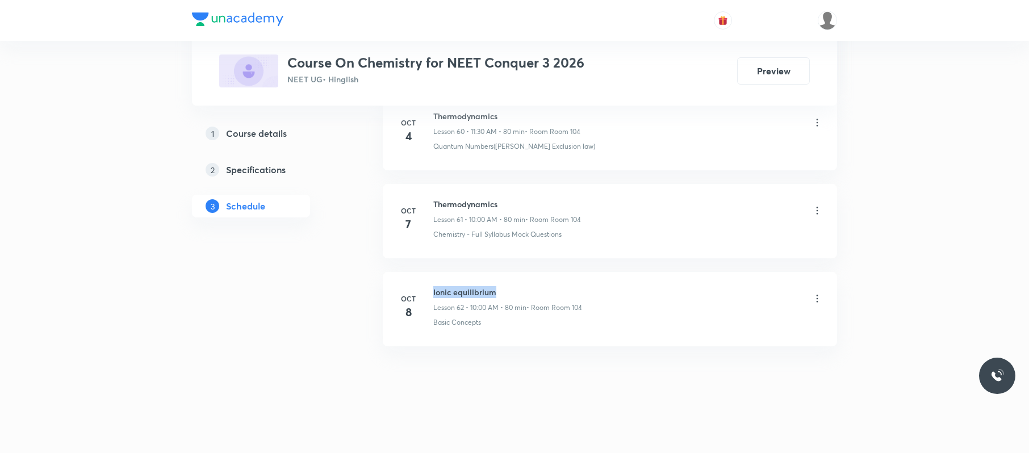
copy h6 "Ionic equilibrium"
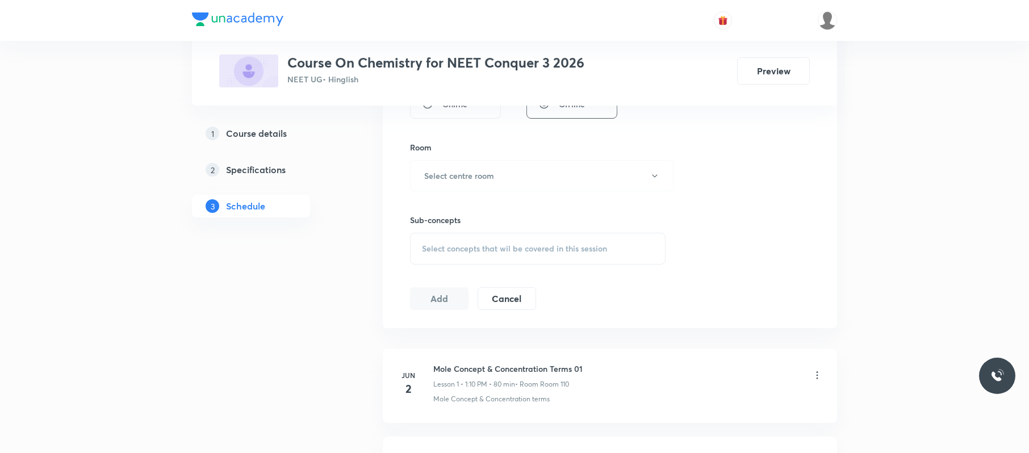
scroll to position [0, 0]
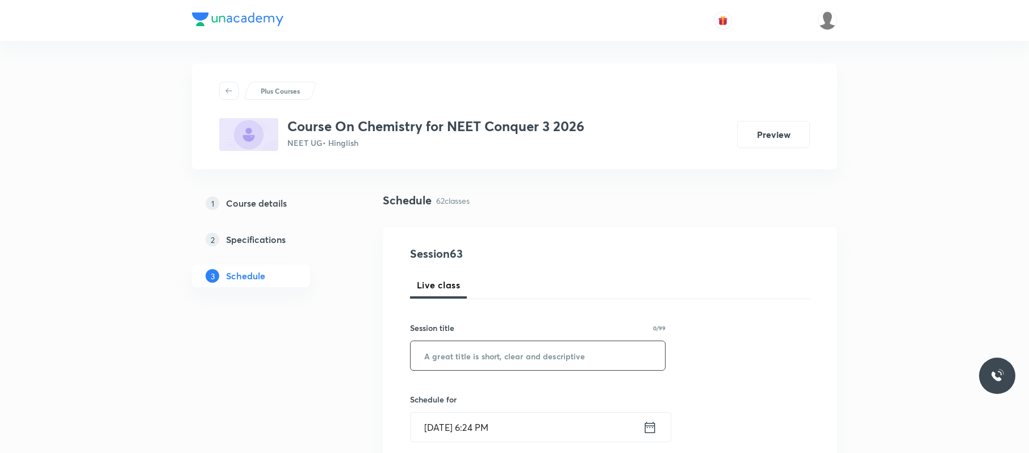
click at [531, 348] on input "text" at bounding box center [537, 355] width 254 height 29
paste input "Chemical equilibrium"
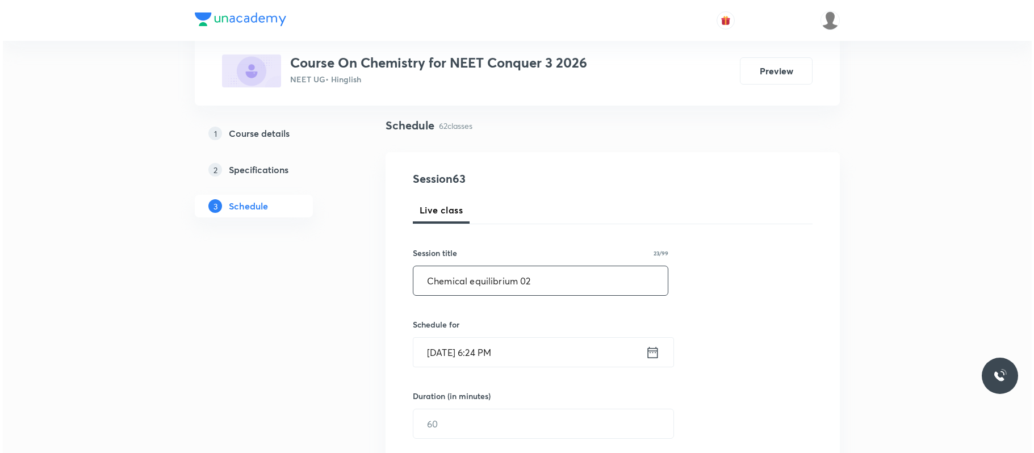
scroll to position [75, 0]
type input "Chemical equilibrium 02"
click at [536, 351] on input "[DATE] 6:24 PM" at bounding box center [526, 351] width 232 height 29
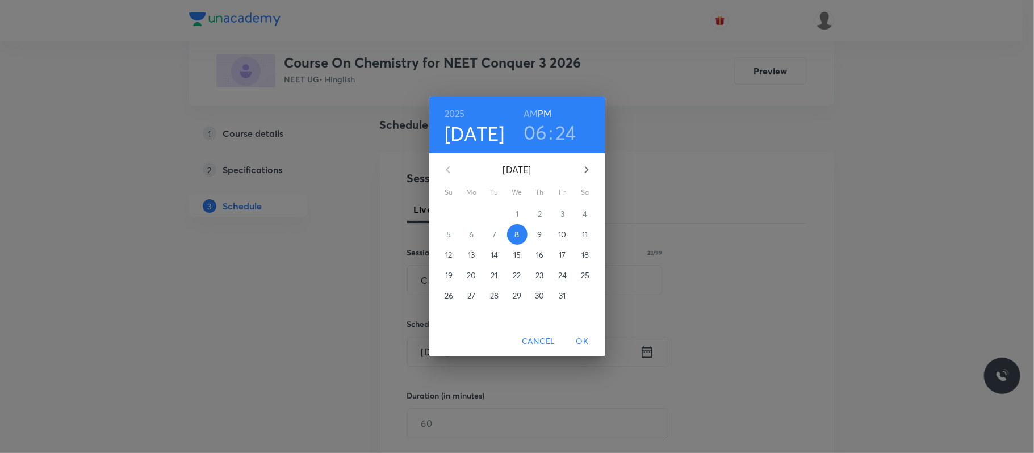
click at [541, 225] on button "9" at bounding box center [540, 234] width 20 height 20
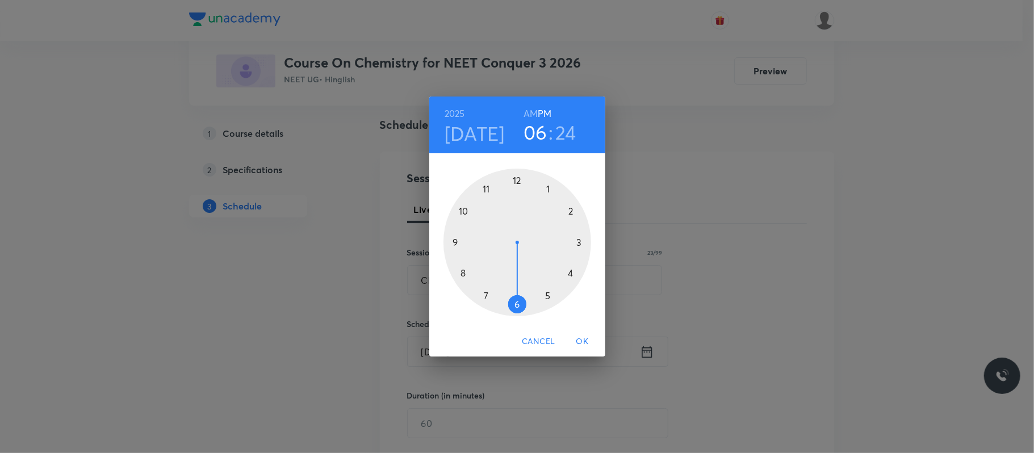
click at [462, 216] on div at bounding box center [517, 243] width 148 height 148
click at [534, 110] on h6 "AM" at bounding box center [530, 114] width 14 height 16
click at [518, 177] on div at bounding box center [517, 243] width 148 height 148
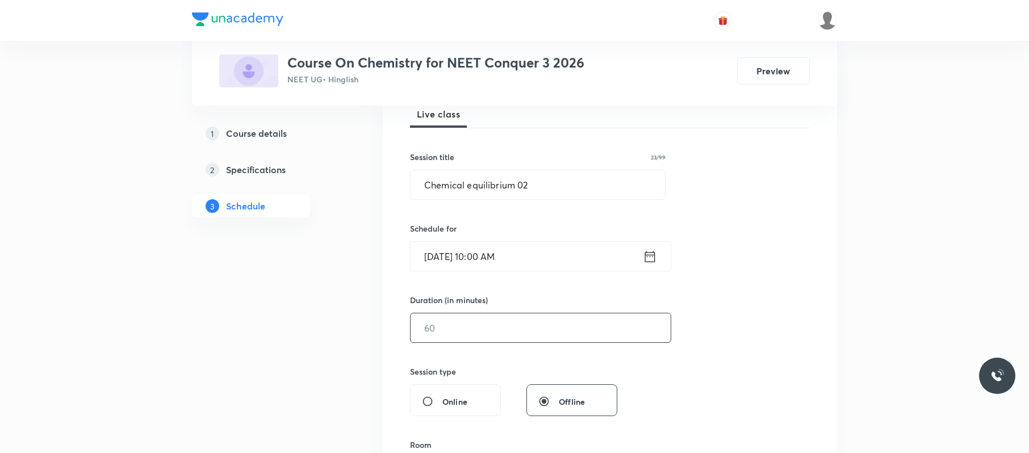
scroll to position [171, 0]
click at [477, 337] on input "text" at bounding box center [540, 327] width 260 height 29
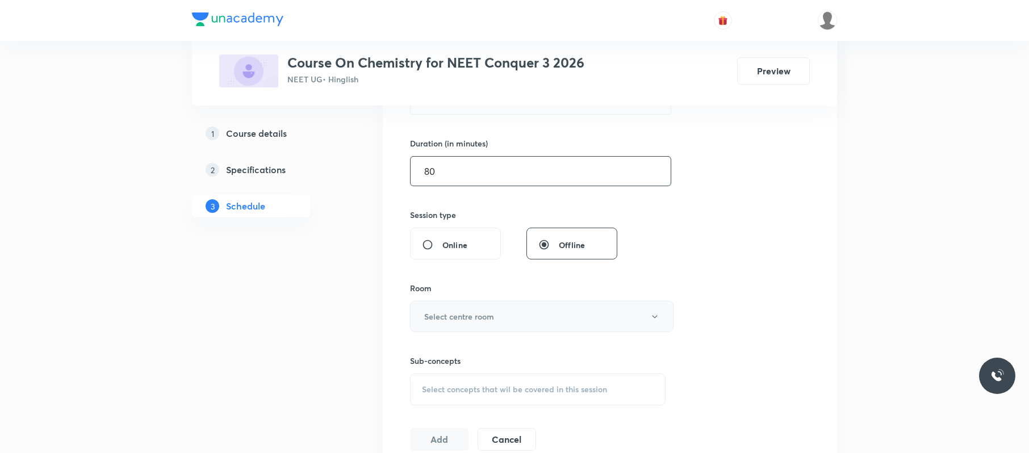
scroll to position [328, 0]
type input "80"
click at [505, 316] on button "Select centre room" at bounding box center [541, 315] width 263 height 31
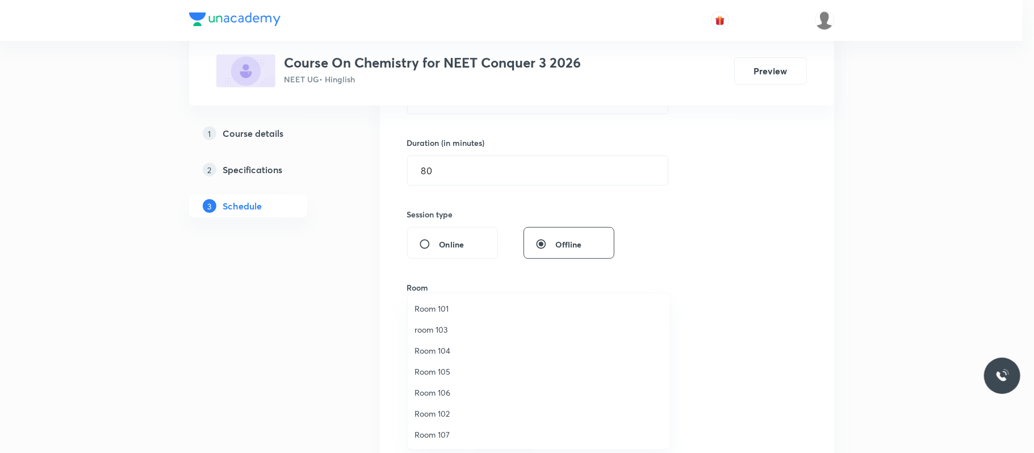
click at [458, 350] on span "Room 104" at bounding box center [538, 351] width 249 height 12
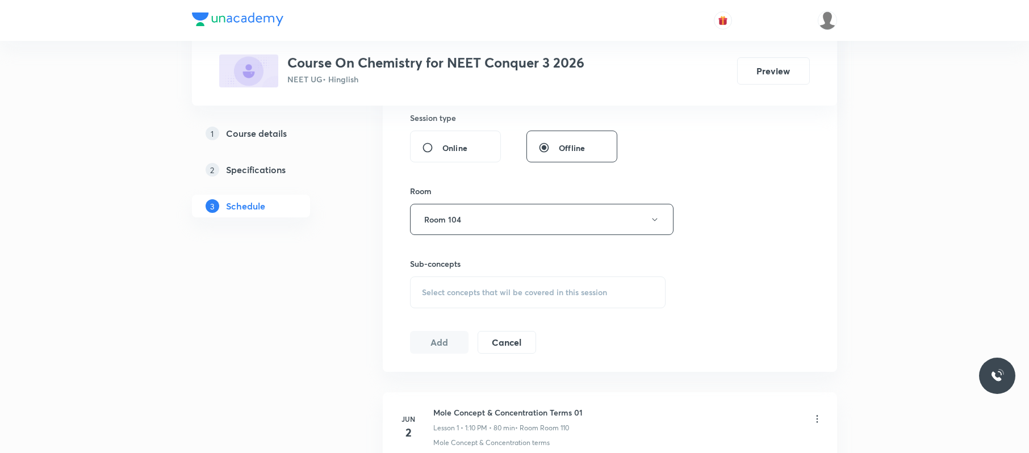
scroll to position [425, 0]
click at [515, 289] on span "Select concepts that wil be covered in this session" at bounding box center [514, 291] width 185 height 9
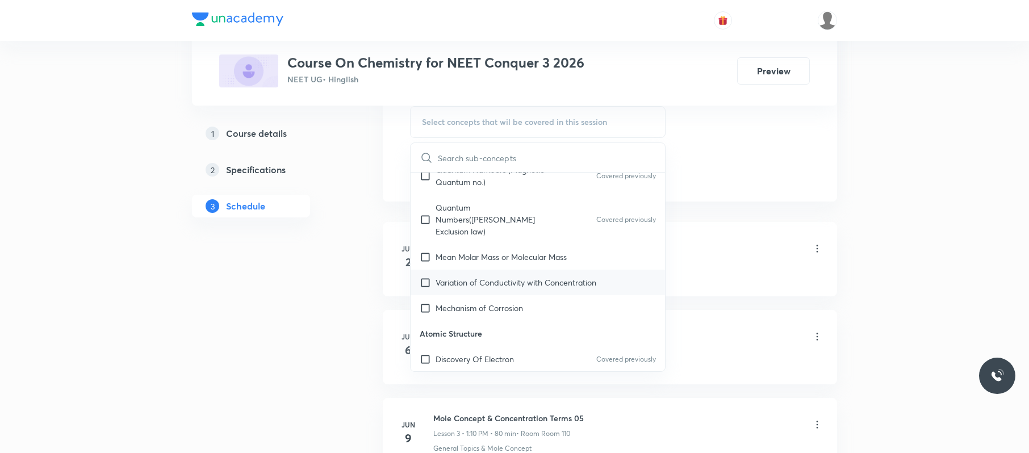
scroll to position [434, 0]
drag, startPoint x: 514, startPoint y: 272, endPoint x: 913, endPoint y: 121, distance: 426.9
click at [514, 275] on p "Variation of Conductivity with Concentration" at bounding box center [515, 281] width 161 height 12
checkbox input "true"
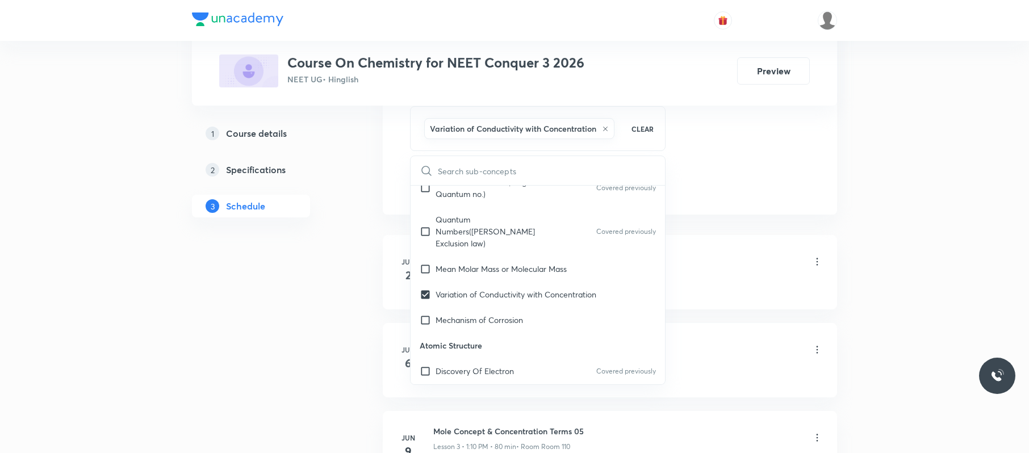
drag, startPoint x: 792, startPoint y: 144, endPoint x: 561, endPoint y: 198, distance: 237.2
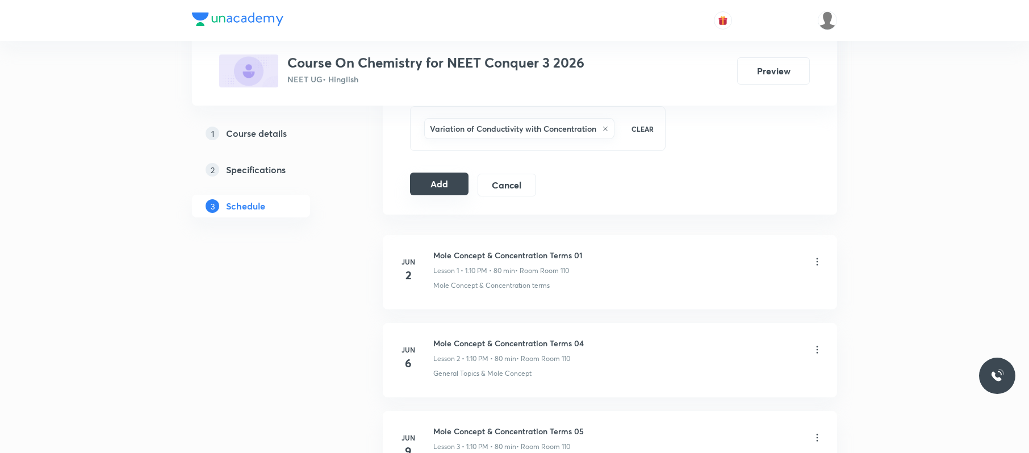
click at [450, 179] on button "Add" at bounding box center [439, 184] width 58 height 23
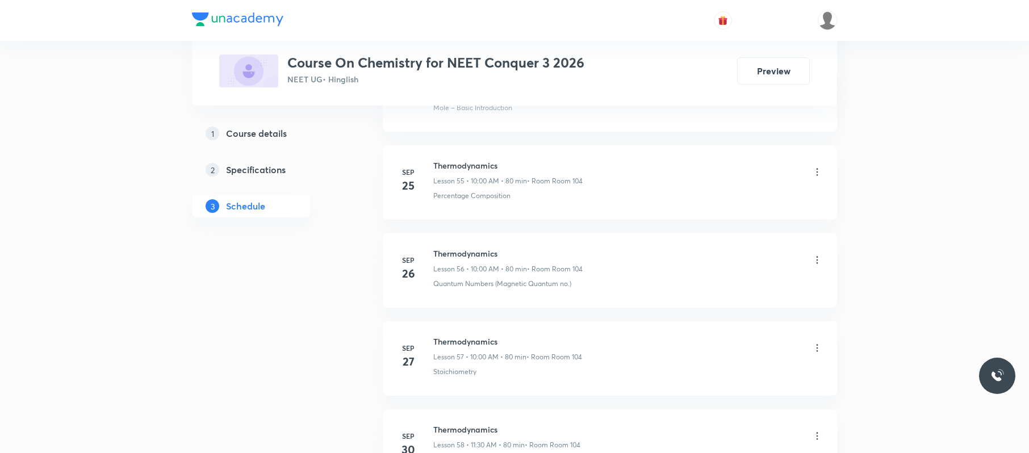
scroll to position [5413, 0]
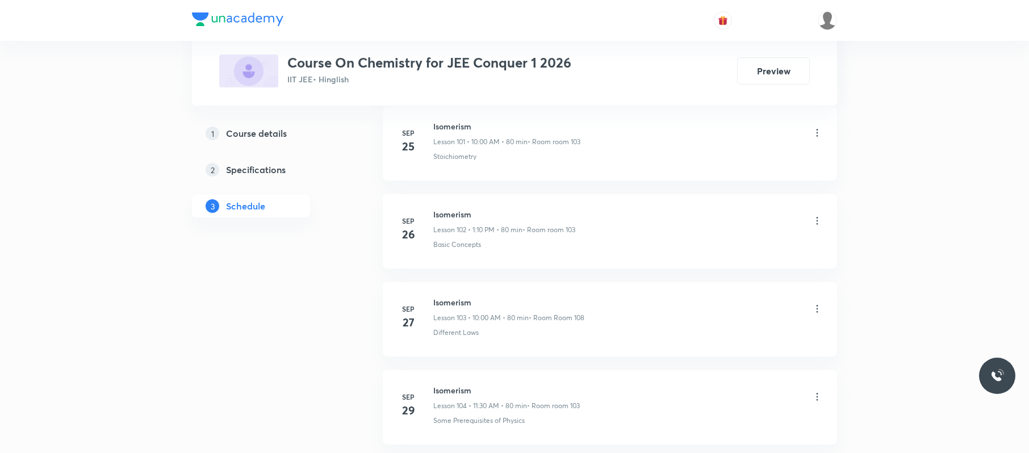
scroll to position [10179, 0]
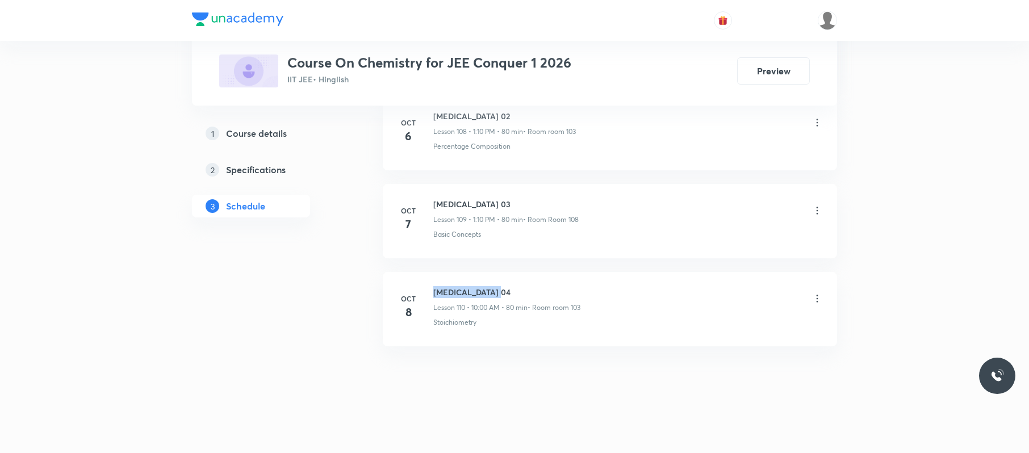
drag, startPoint x: 527, startPoint y: 270, endPoint x: 428, endPoint y: 276, distance: 98.9
copy h6 "[MEDICAL_DATA] 04"
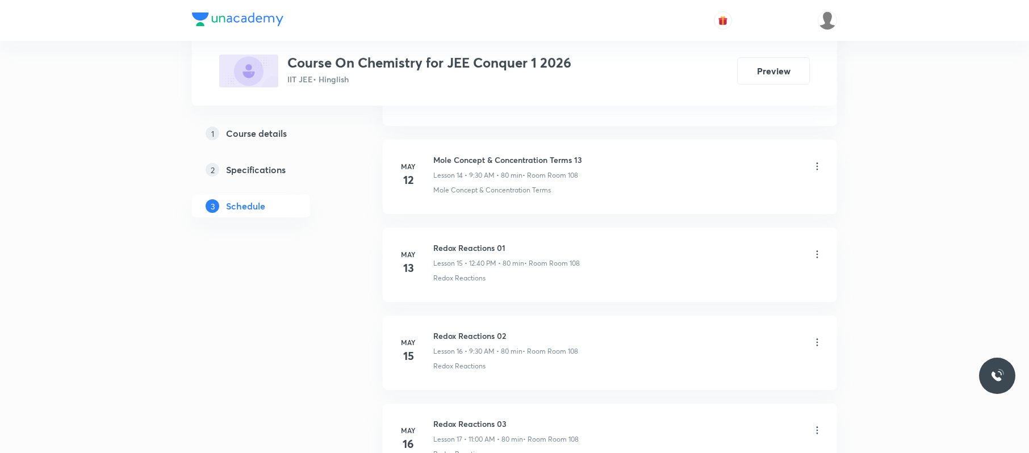
scroll to position [0, 0]
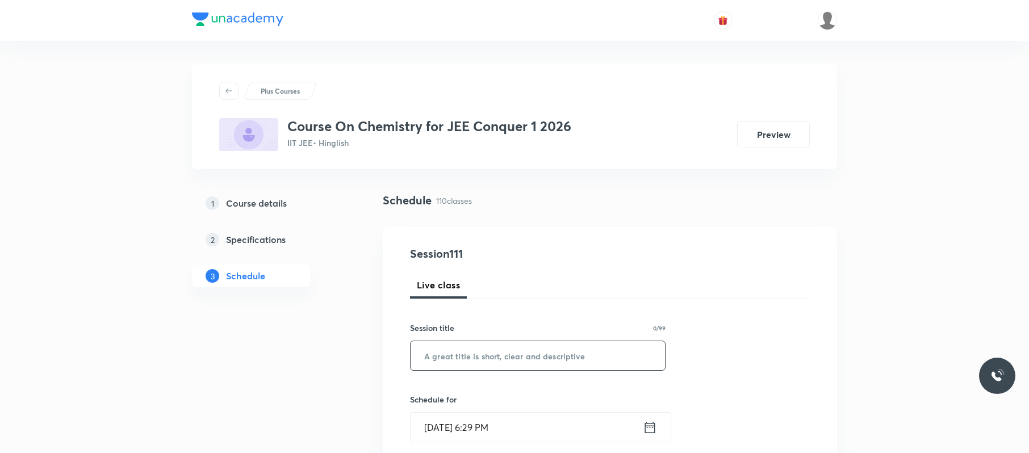
click at [513, 339] on input "text" at bounding box center [537, 355] width 254 height 29
paste input "[MEDICAL_DATA] 04"
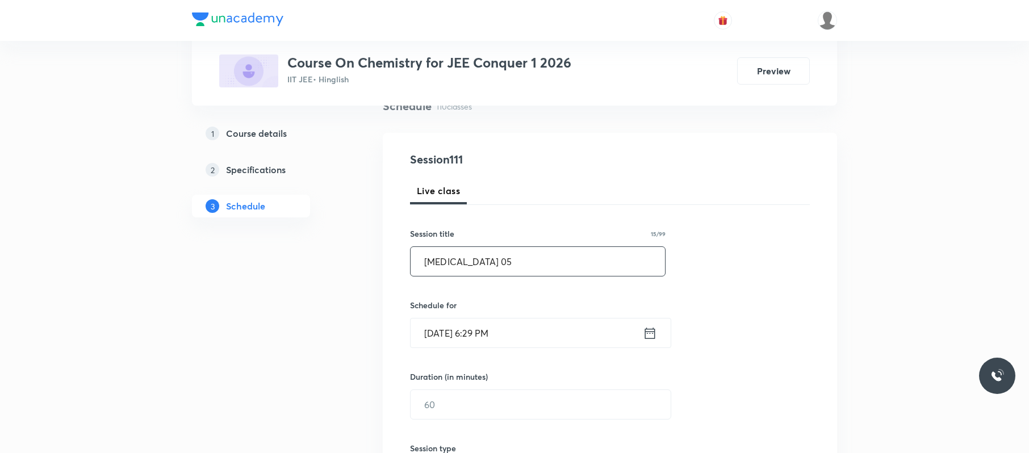
scroll to position [95, 0]
type input "[MEDICAL_DATA] 05"
click at [539, 335] on input "[DATE] 6:29 PM" at bounding box center [526, 331] width 232 height 29
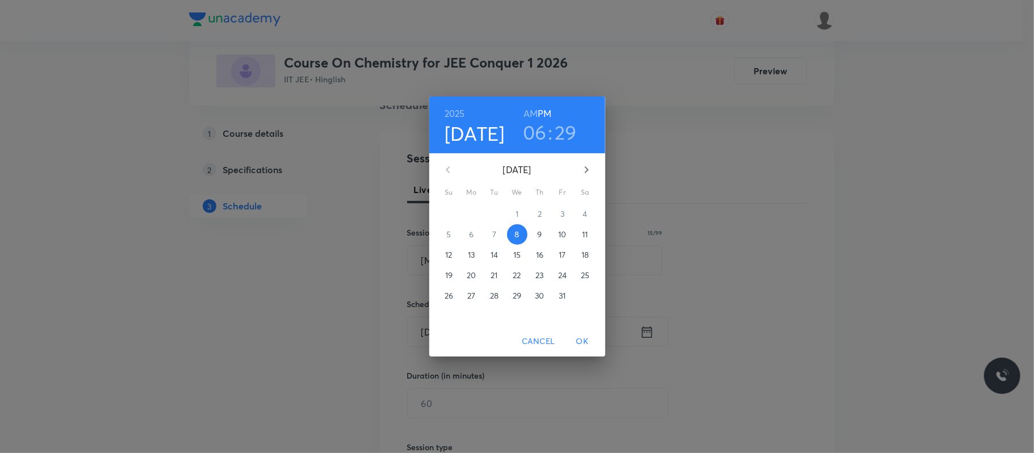
click at [539, 233] on p "9" at bounding box center [539, 234] width 5 height 11
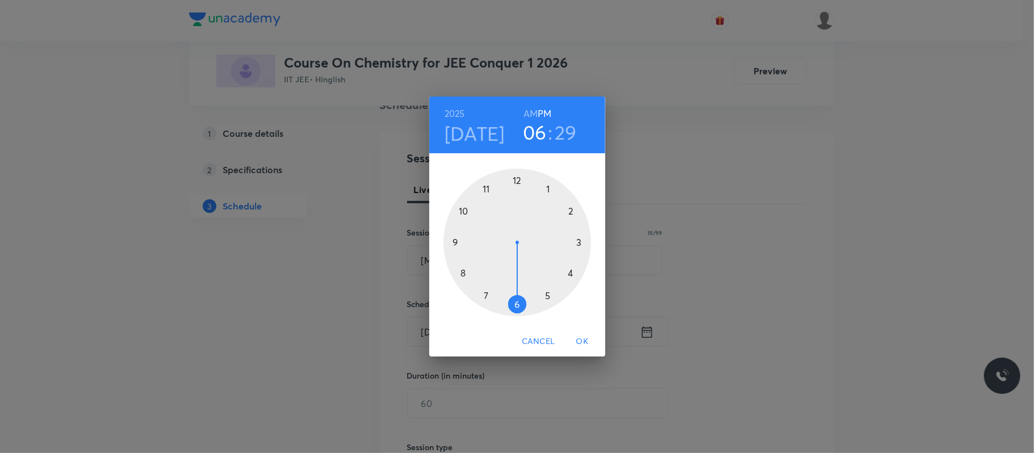
click at [532, 107] on h6 "AM" at bounding box center [530, 114] width 14 height 16
click at [463, 208] on div at bounding box center [517, 243] width 148 height 148
click at [514, 177] on div at bounding box center [517, 243] width 148 height 148
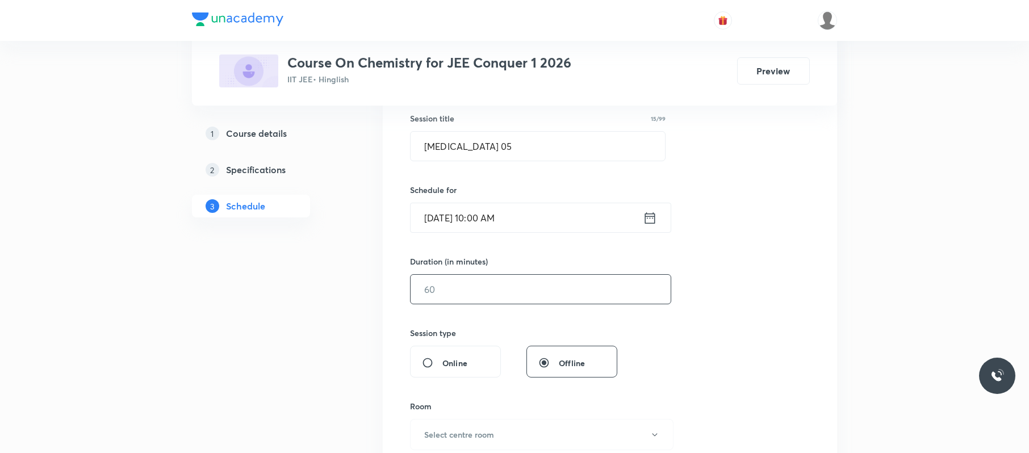
scroll to position [211, 0]
click at [481, 289] on input "text" at bounding box center [540, 287] width 260 height 29
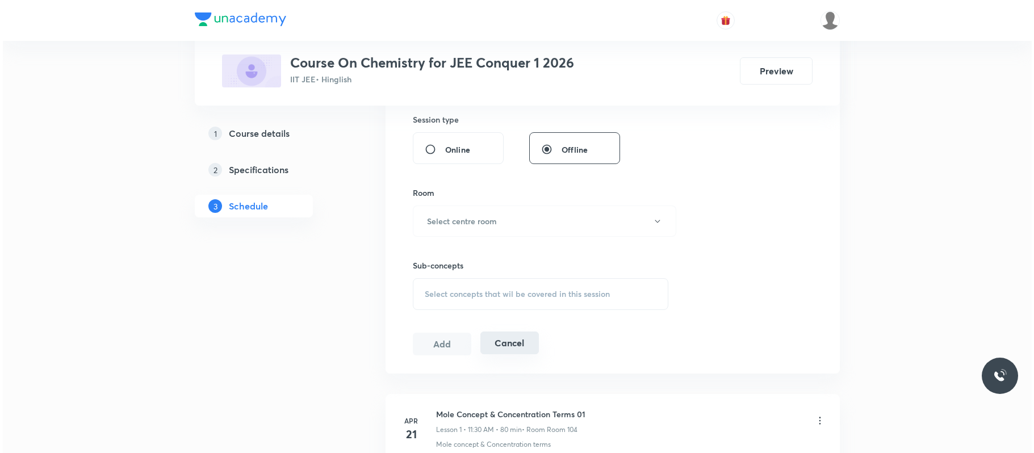
scroll to position [423, 0]
type input "80"
click at [523, 220] on button "Select centre room" at bounding box center [541, 220] width 263 height 31
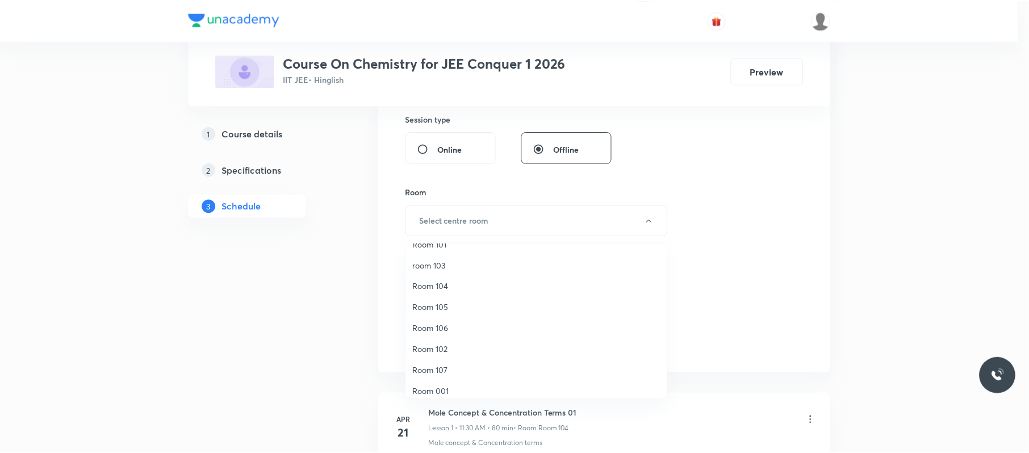
scroll to position [14, 0]
click at [451, 269] on span "room 103" at bounding box center [538, 265] width 249 height 12
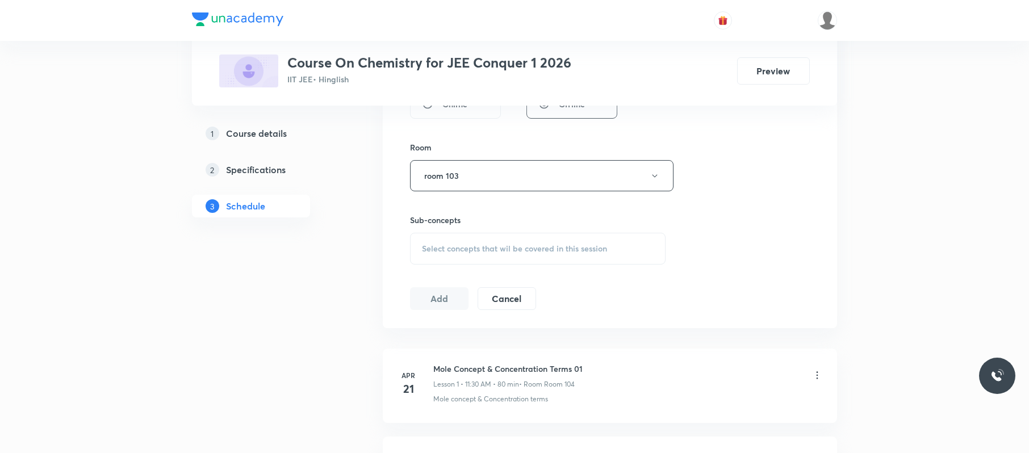
scroll to position [470, 0]
click at [514, 243] on span "Select concepts that wil be covered in this session" at bounding box center [514, 246] width 185 height 9
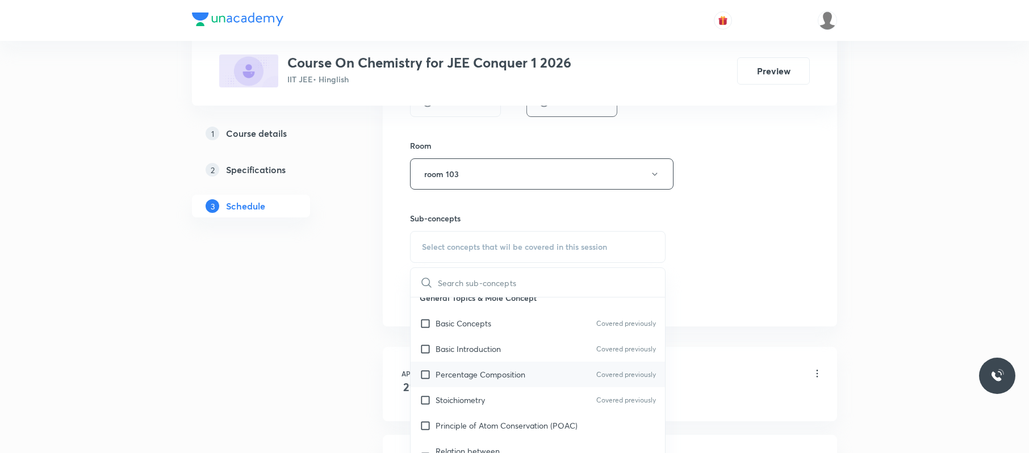
scroll to position [116, 0]
click at [503, 339] on div "Basic Introduction Covered previously" at bounding box center [537, 348] width 254 height 26
checkbox input "true"
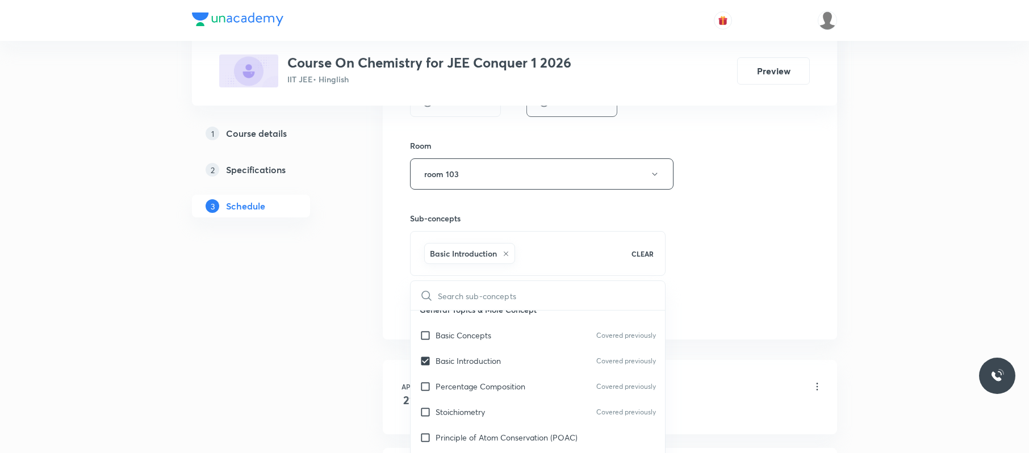
click at [758, 253] on div "Session 111 Live class Session title 15/99 Hydrocarbons 05 ​ Schedule for Oct 9…" at bounding box center [610, 48] width 400 height 546
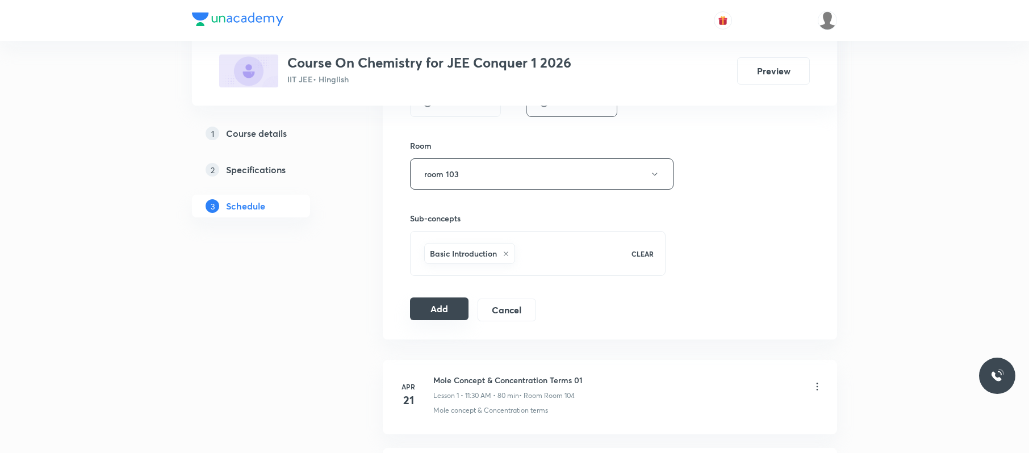
click at [458, 312] on button "Add" at bounding box center [439, 308] width 58 height 23
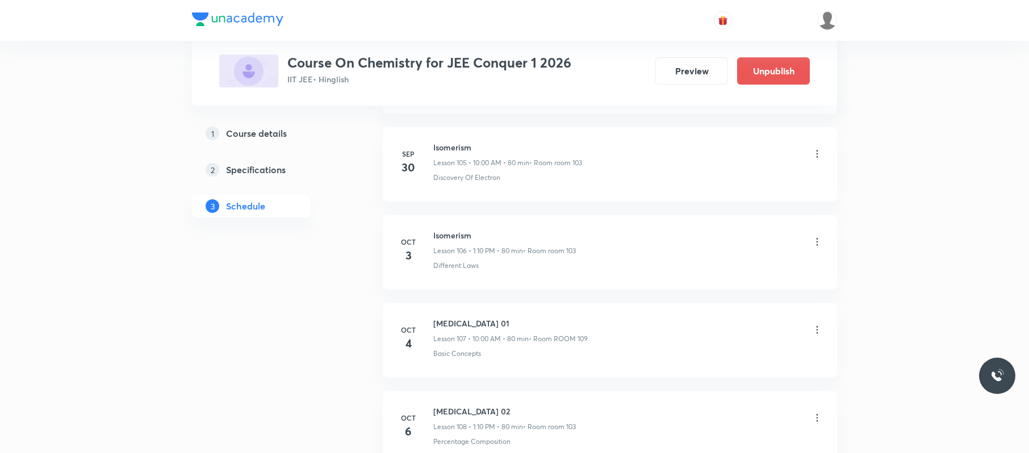
scroll to position [9744, 0]
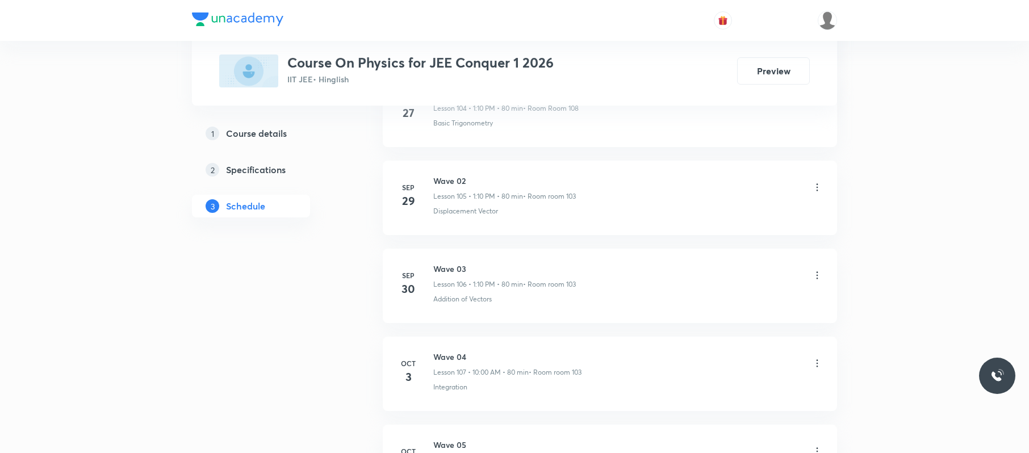
scroll to position [10268, 0]
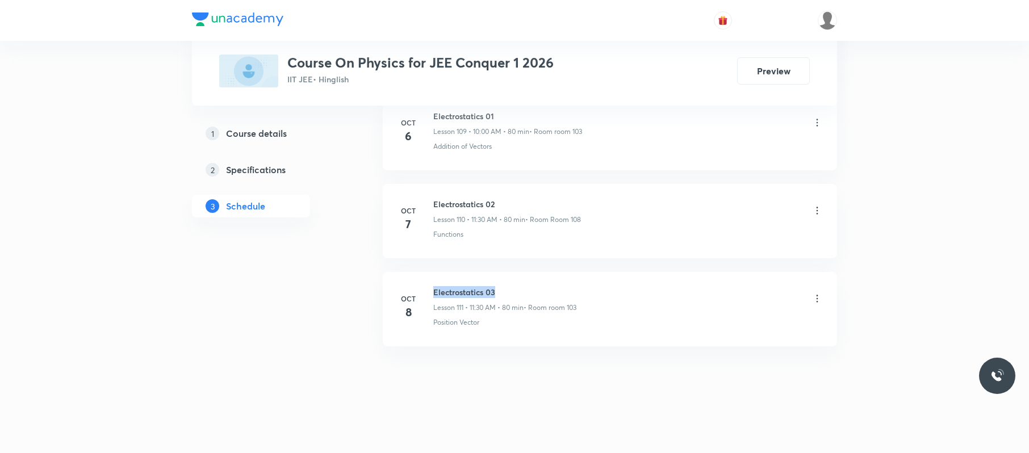
drag, startPoint x: 485, startPoint y: 282, endPoint x: 427, endPoint y: 280, distance: 57.9
click at [427, 280] on li "[DATE] Electrostatics 03 Lesson 111 • 11:30 AM • 80 min • Room room 103 Positio…" at bounding box center [610, 309] width 454 height 74
copy h6 "Electrostatics 03"
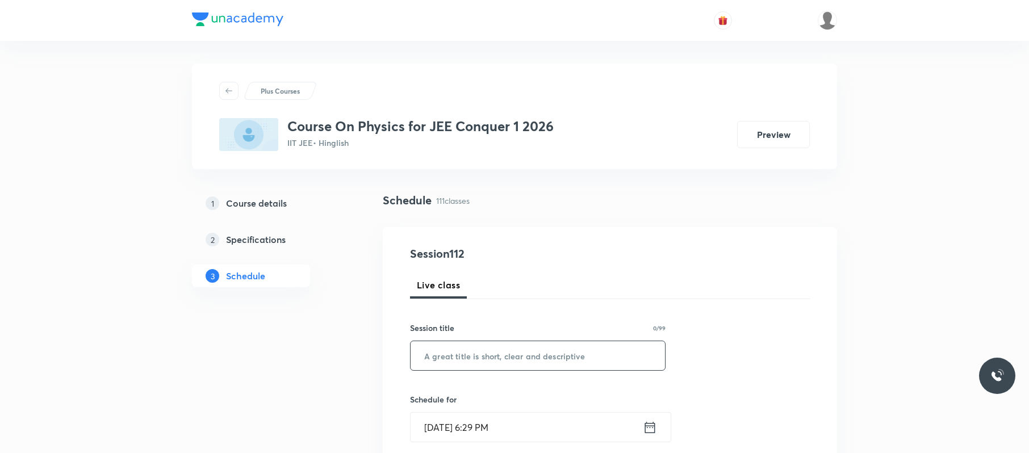
click at [611, 339] on input "text" at bounding box center [537, 355] width 254 height 29
paste input "Electrostatics 03"
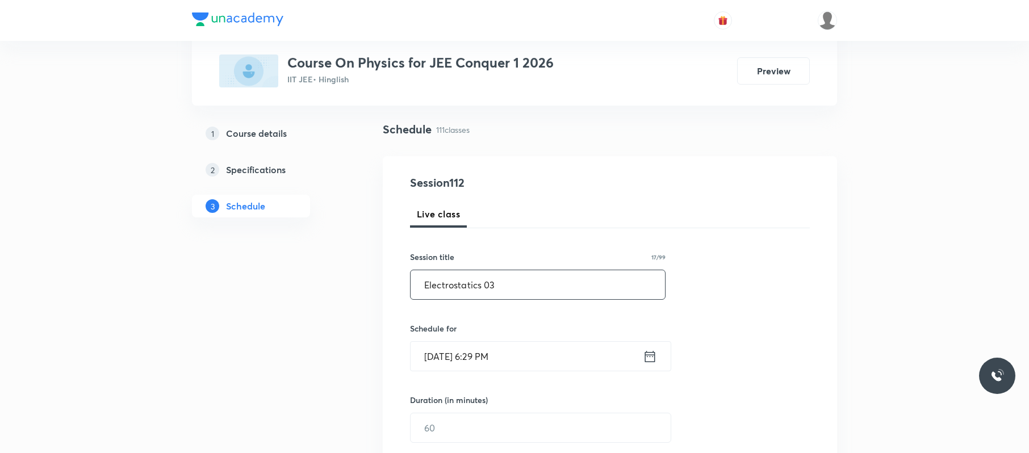
scroll to position [72, 0]
type input "Electrostatics 03"
click at [577, 339] on input "Oct 8, 2025, 6:29 PM" at bounding box center [526, 355] width 232 height 29
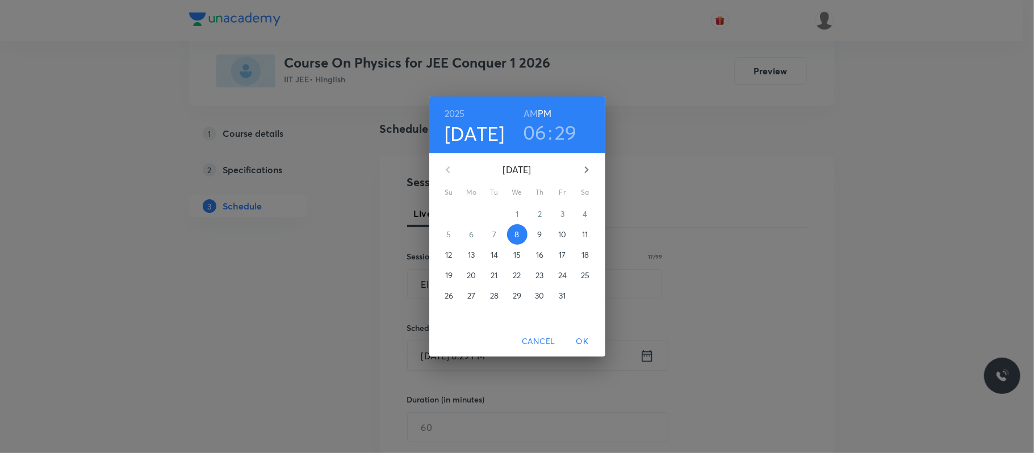
click at [538, 230] on p "9" at bounding box center [539, 234] width 5 height 11
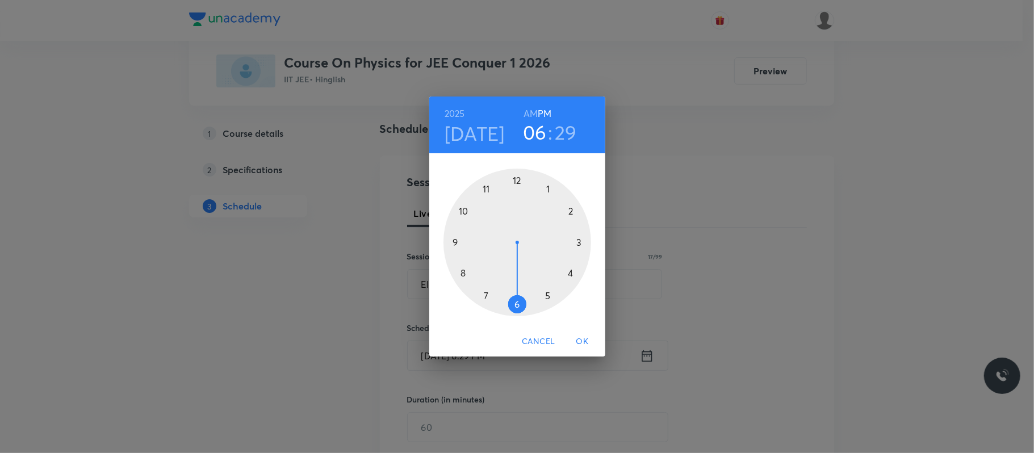
click at [534, 114] on h6 "AM" at bounding box center [530, 114] width 14 height 16
click at [486, 188] on div at bounding box center [517, 243] width 148 height 148
click at [516, 303] on div at bounding box center [517, 243] width 148 height 148
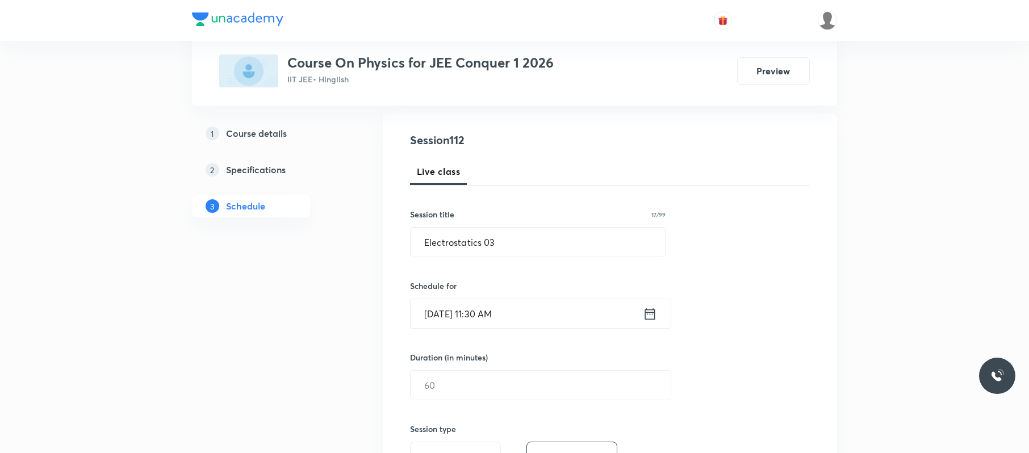
scroll to position [115, 0]
click at [481, 339] on input "text" at bounding box center [540, 384] width 260 height 29
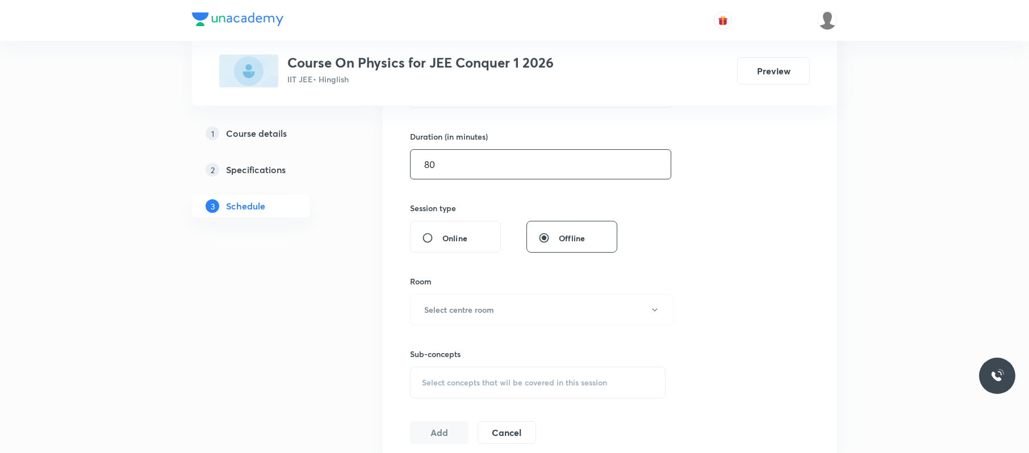
scroll to position [335, 0]
type input "80"
click at [511, 294] on button "Select centre room" at bounding box center [541, 308] width 263 height 31
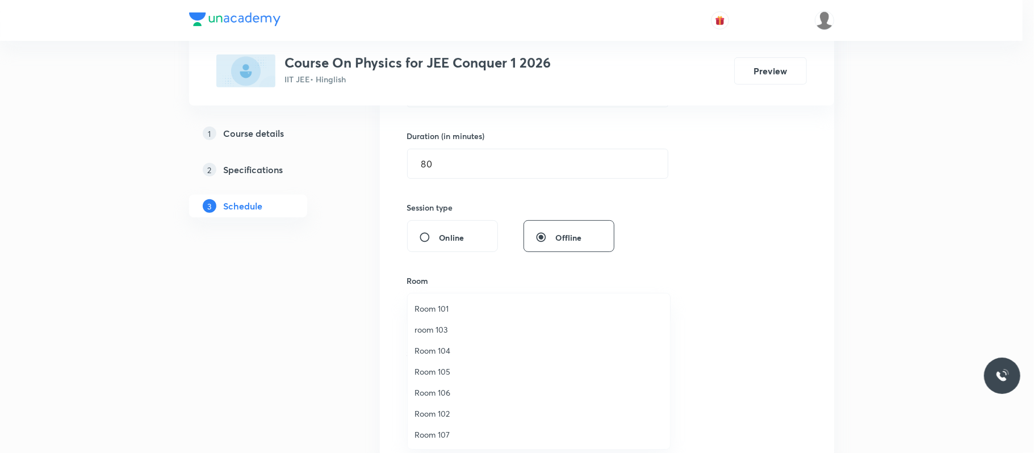
click at [469, 321] on li "room 103" at bounding box center [539, 329] width 262 height 21
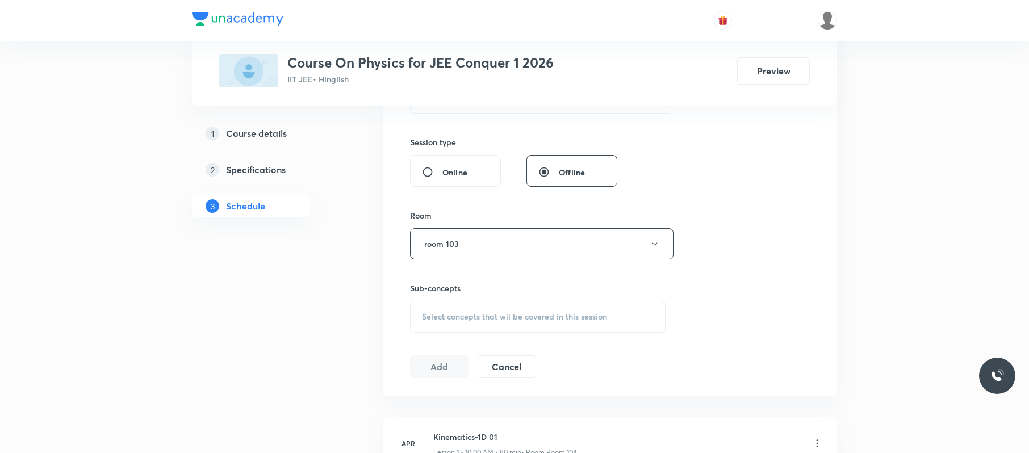
scroll to position [401, 0]
click at [565, 302] on div "Select concepts that wil be covered in this session" at bounding box center [537, 316] width 255 height 32
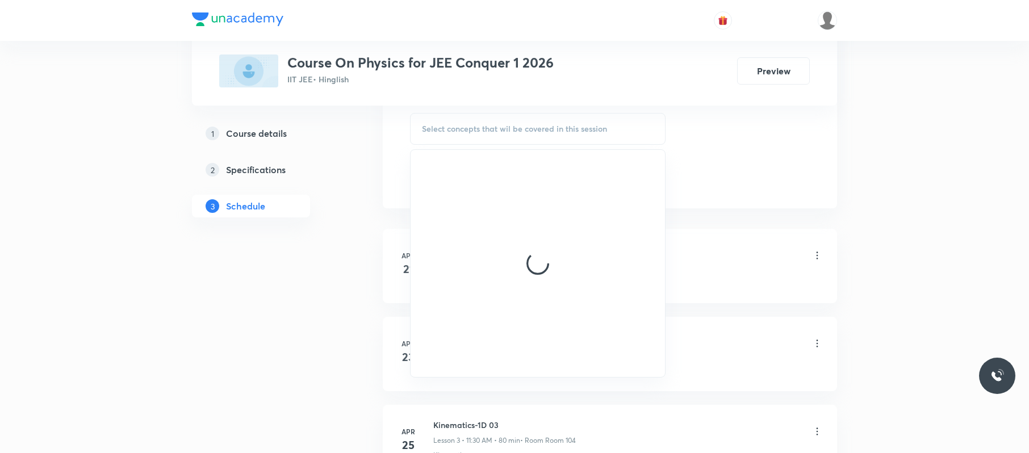
scroll to position [595, 0]
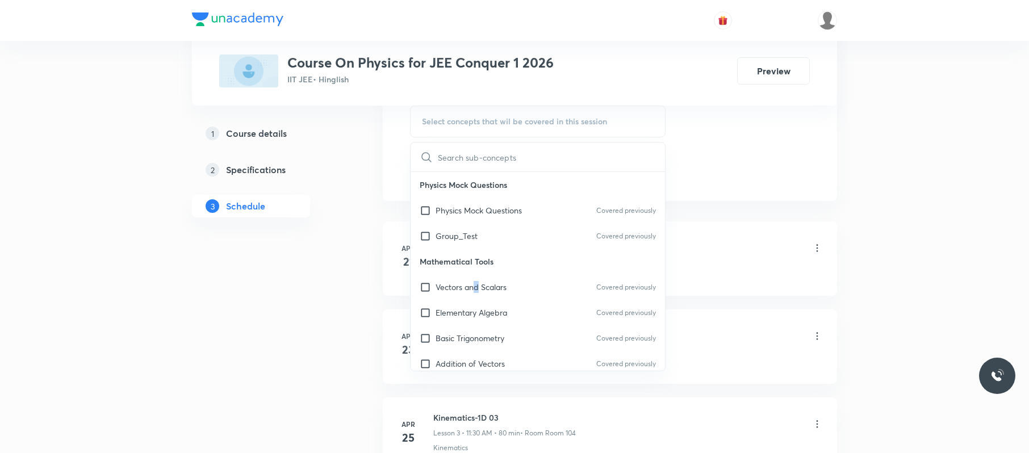
drag, startPoint x: 476, startPoint y: 291, endPoint x: 695, endPoint y: 191, distance: 240.8
click at [482, 291] on p "Vectors and Scalars" at bounding box center [470, 287] width 71 height 12
checkbox input "true"
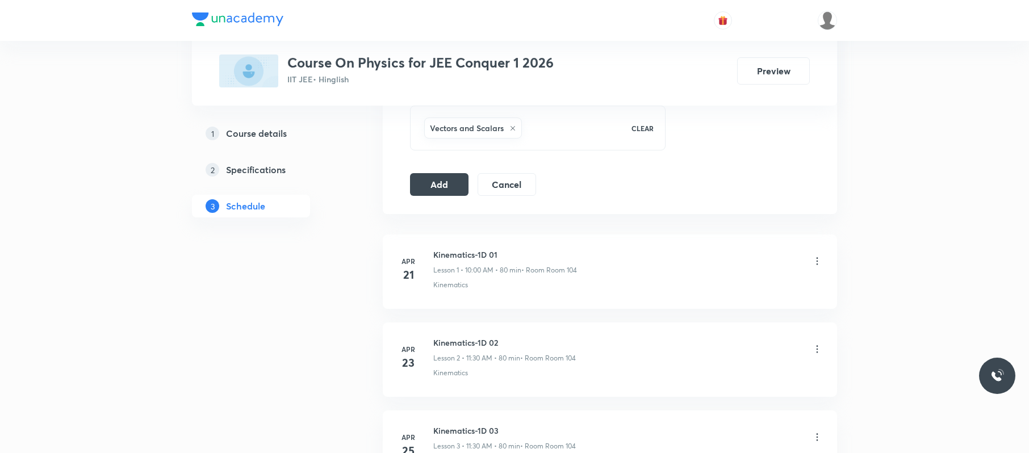
click at [435, 186] on button "Add" at bounding box center [439, 184] width 58 height 23
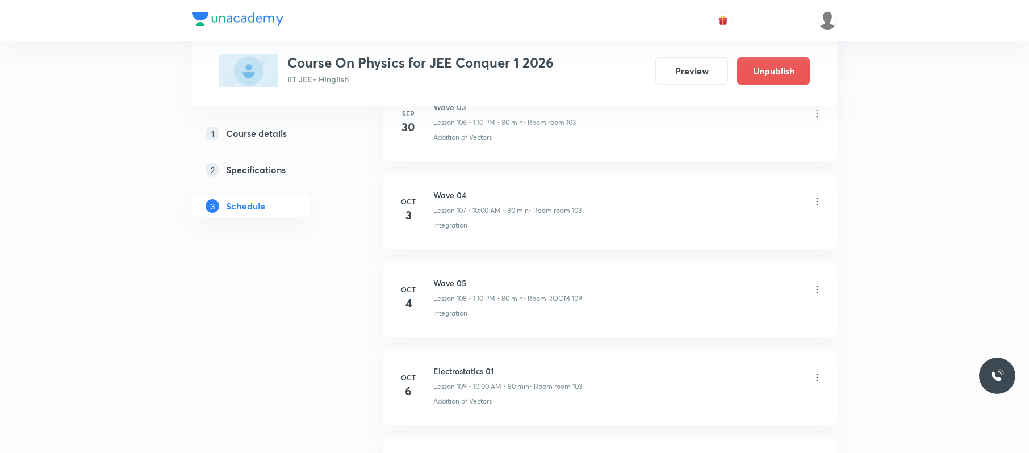
scroll to position [9834, 0]
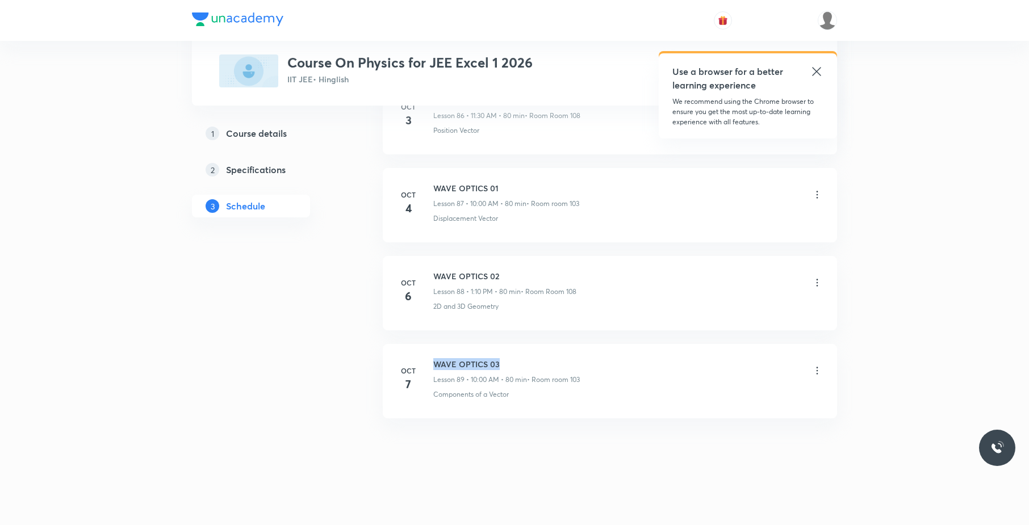
scroll to position [8251, 0]
click at [434, 345] on li "[DATE] WAVE OPTICS 03 Lesson 89 • 10:00 AM • 80 min • Room room 103 Components …" at bounding box center [610, 381] width 454 height 74
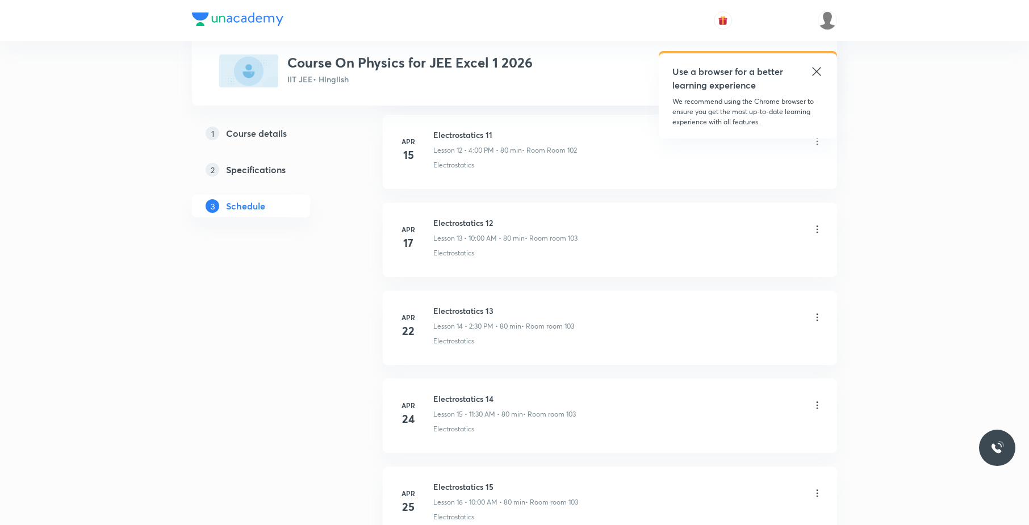
scroll to position [0, 0]
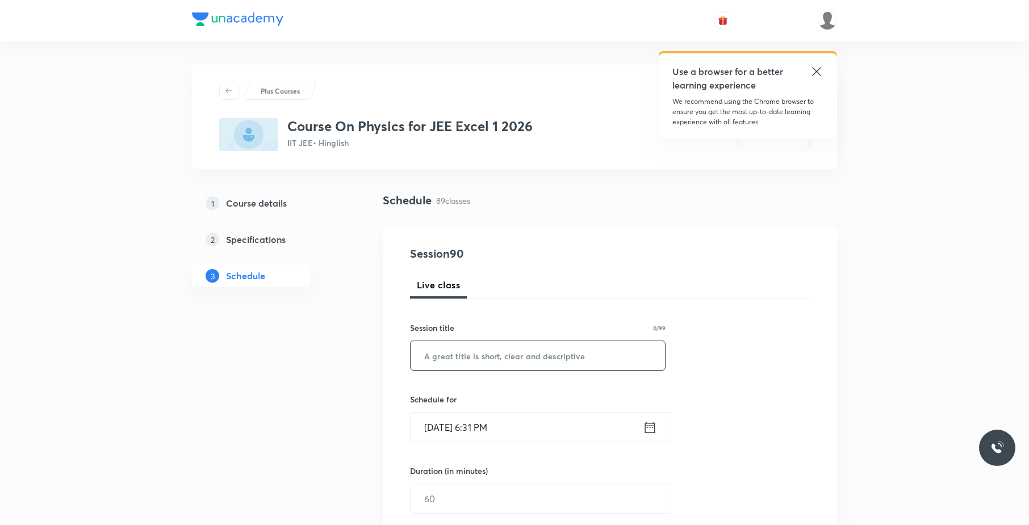
click at [527, 362] on input "text" at bounding box center [537, 355] width 254 height 29
paste input "WAVE OPTICS 03"
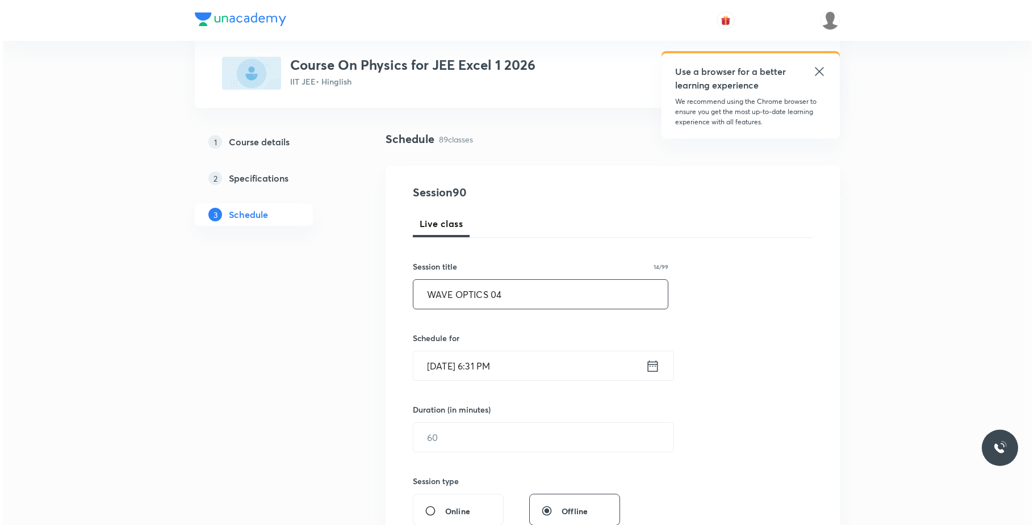
scroll to position [62, 0]
type input "WAVE OPTICS 04"
click at [564, 362] on input "[DATE] 6:31 PM" at bounding box center [526, 365] width 232 height 29
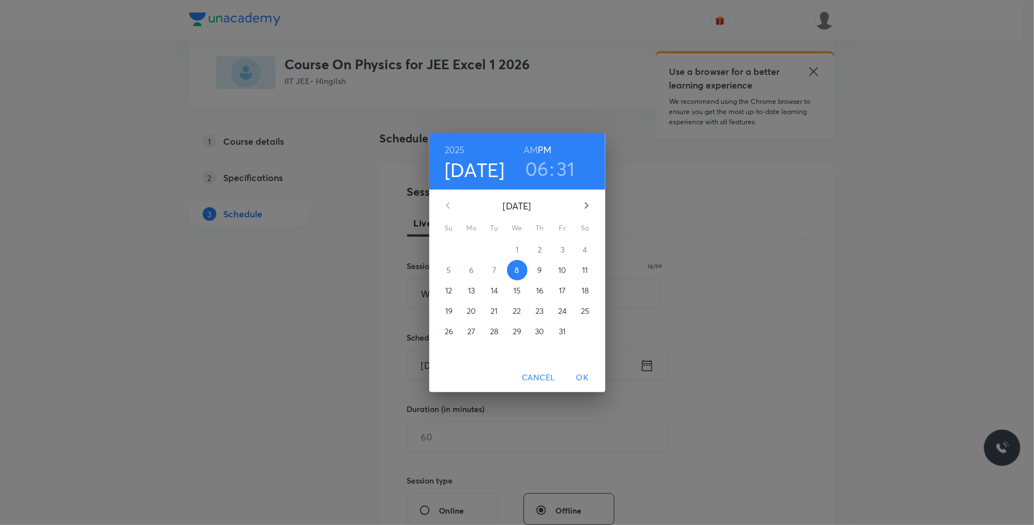
click at [541, 262] on button "9" at bounding box center [540, 270] width 20 height 20
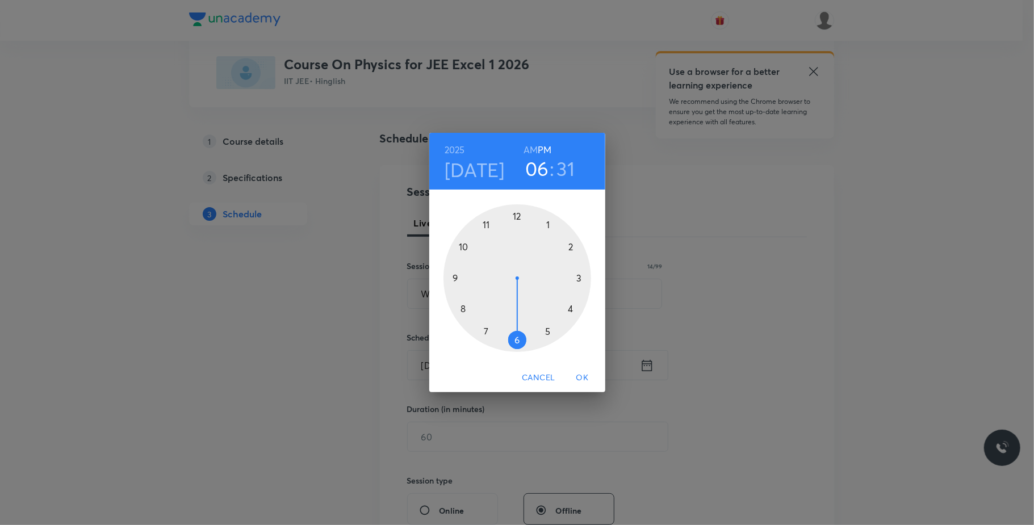
click at [464, 246] on div at bounding box center [517, 278] width 148 height 148
click at [530, 150] on h6 "AM" at bounding box center [530, 150] width 14 height 16
click at [516, 213] on div at bounding box center [517, 278] width 148 height 148
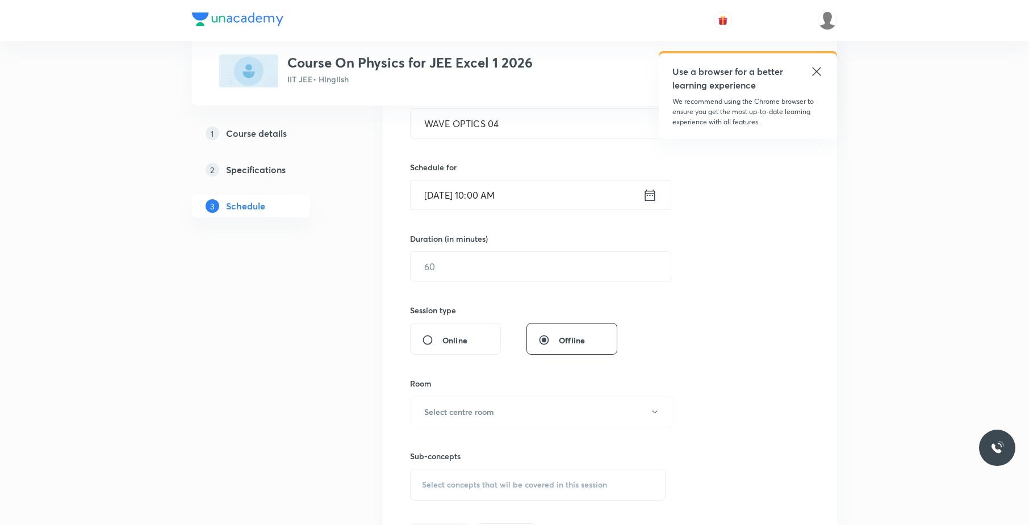
scroll to position [233, 0]
click at [501, 278] on input "text" at bounding box center [540, 265] width 260 height 29
type input "80"
click at [481, 413] on h6 "Select centre room" at bounding box center [459, 411] width 70 height 12
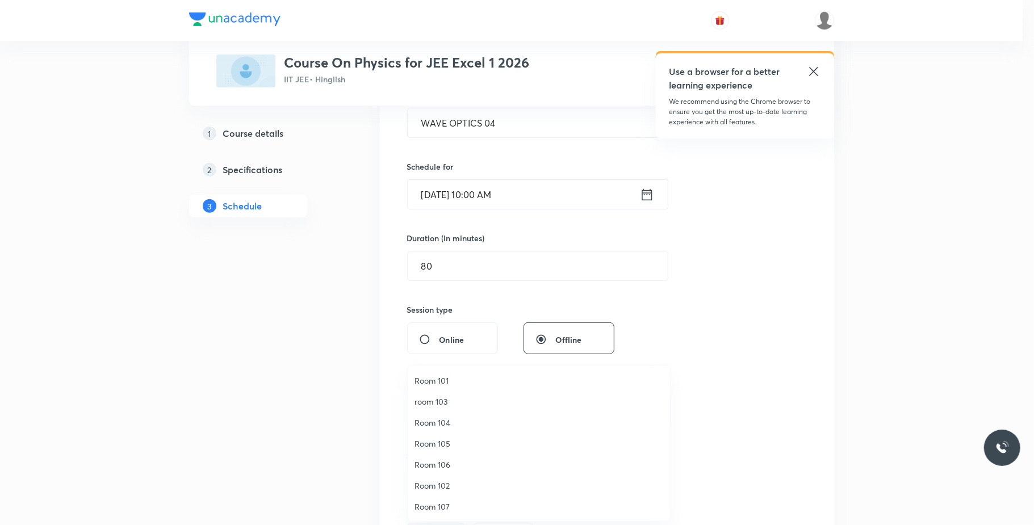
drag, startPoint x: 452, startPoint y: 457, endPoint x: 461, endPoint y: 457, distance: 8.5
click at [452, 457] on li "Room 106" at bounding box center [539, 464] width 262 height 21
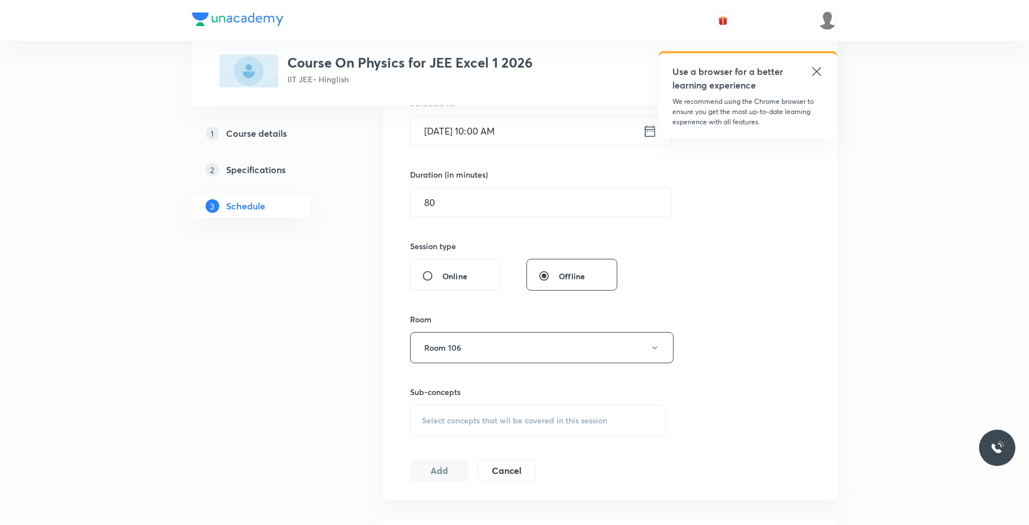
scroll to position [298, 0]
click at [526, 423] on span "Select concepts that wil be covered in this session" at bounding box center [514, 418] width 185 height 9
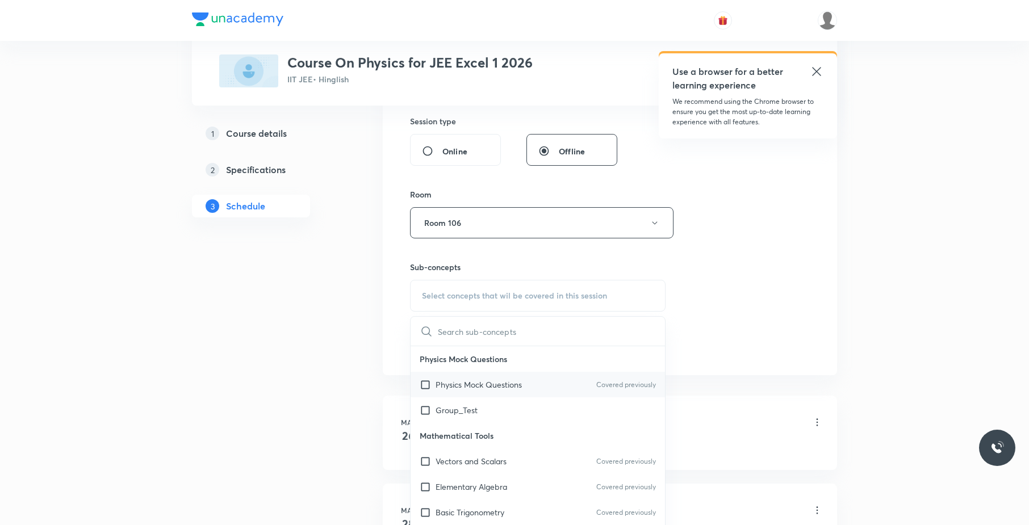
click at [490, 397] on div "Physics Mock Questions Covered previously" at bounding box center [537, 385] width 254 height 26
checkbox input "true"
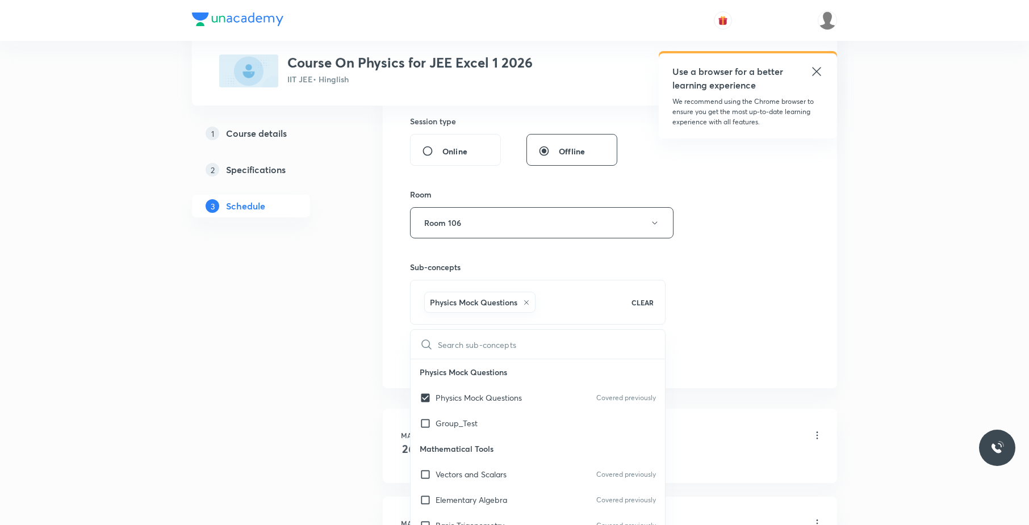
drag, startPoint x: 782, startPoint y: 279, endPoint x: 598, endPoint y: 317, distance: 187.1
click at [778, 278] on div "Session 90 Live class Session title 14/99 WAVE OPTICS 04 ​ Schedule for Oct 9, …" at bounding box center [610, 97] width 400 height 546
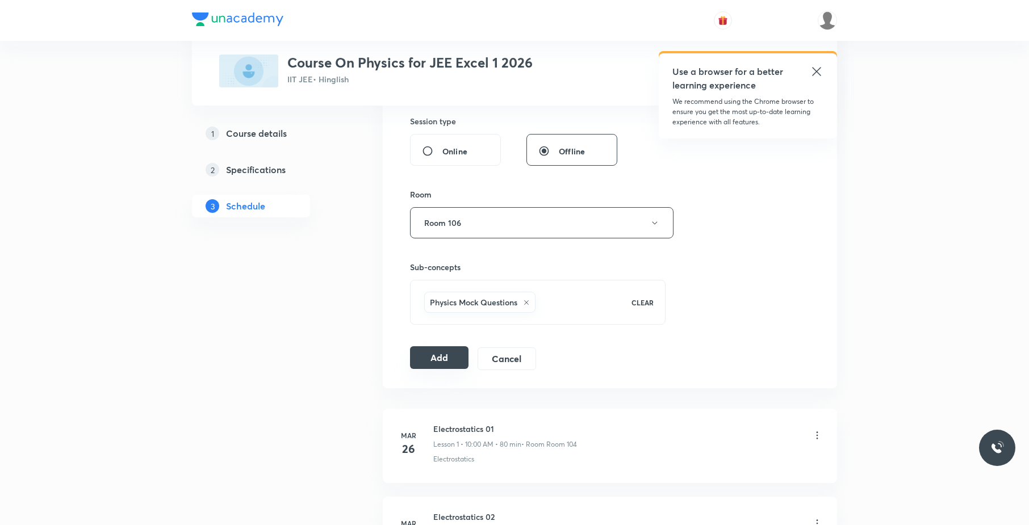
click at [443, 361] on button "Add" at bounding box center [439, 357] width 58 height 23
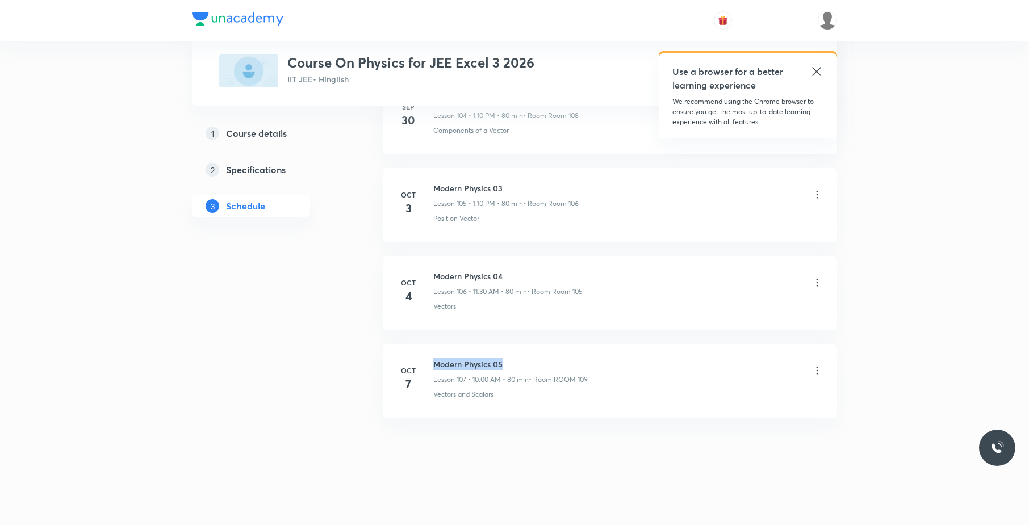
drag, startPoint x: 457, startPoint y: 354, endPoint x: 429, endPoint y: 354, distance: 27.8
click at [429, 354] on li "[DATE] Modern Physics 05 Lesson 107 • 10:00 AM • 80 min • Room ROOM 109 Vectors…" at bounding box center [610, 381] width 454 height 74
copy h6 "Modern Physics 05"
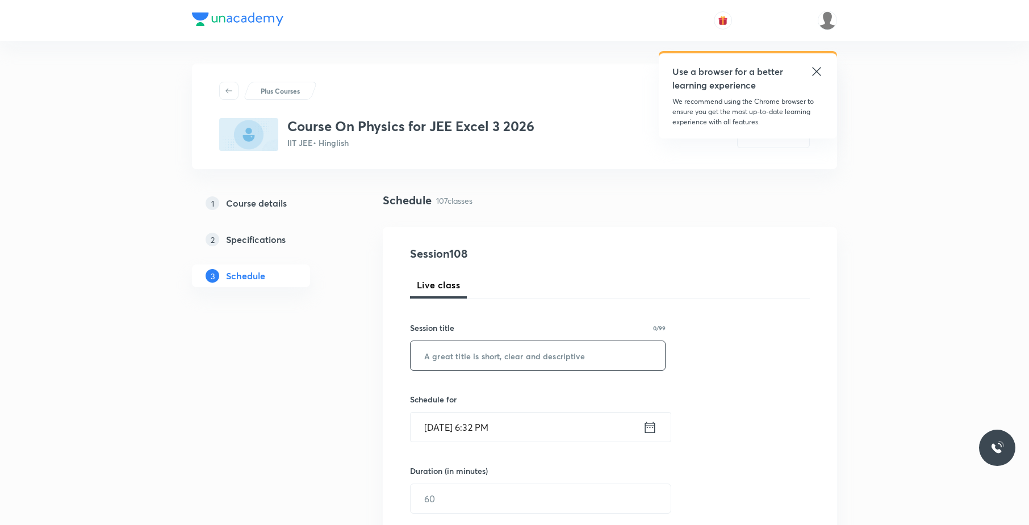
click at [527, 350] on input "text" at bounding box center [537, 355] width 254 height 29
paste input "Modern Physics 05"
type input "Modern Physics 05"
click at [536, 423] on input "[DATE] 6:32 PM" at bounding box center [526, 427] width 232 height 29
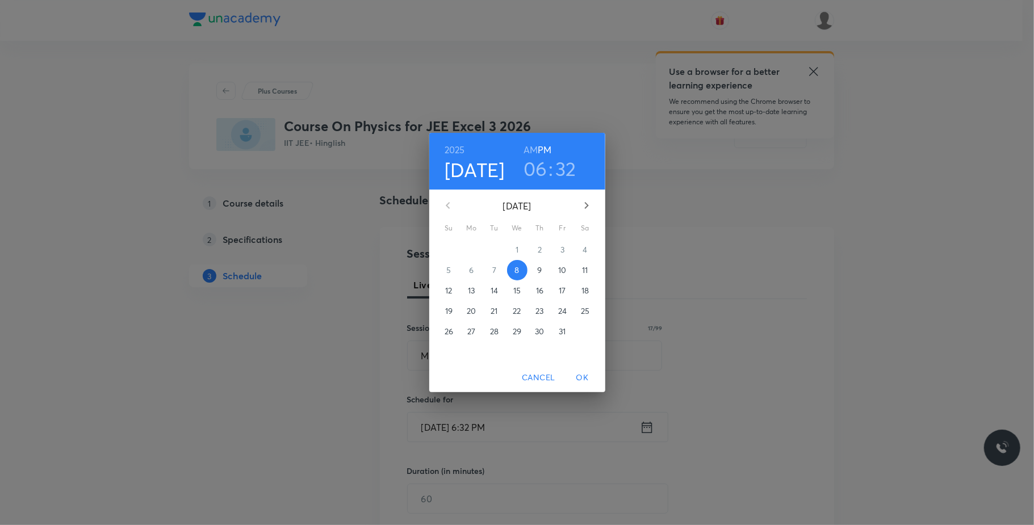
click at [539, 270] on p "9" at bounding box center [539, 270] width 5 height 11
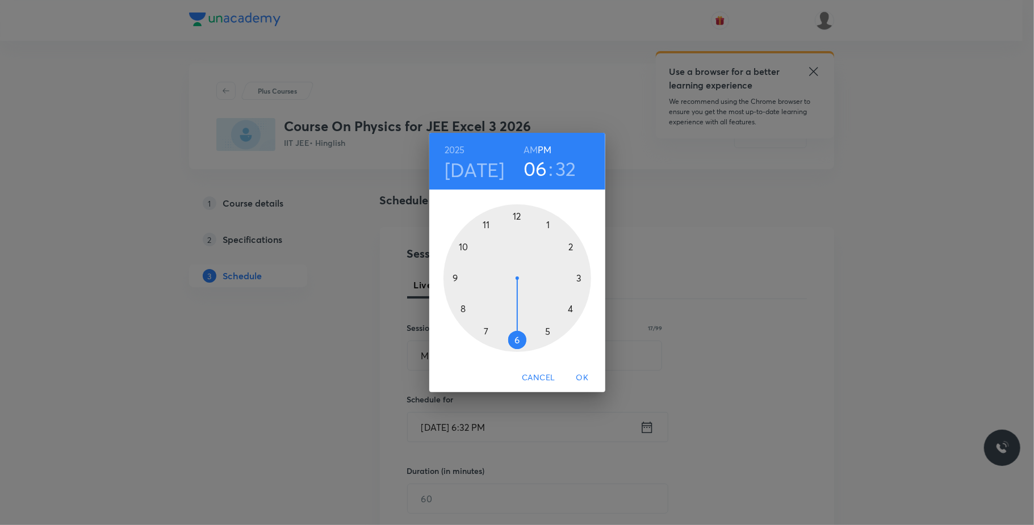
click at [464, 247] on div at bounding box center [517, 278] width 148 height 148
click at [536, 144] on h6 "AM" at bounding box center [530, 150] width 14 height 16
click at [514, 210] on div at bounding box center [517, 278] width 148 height 148
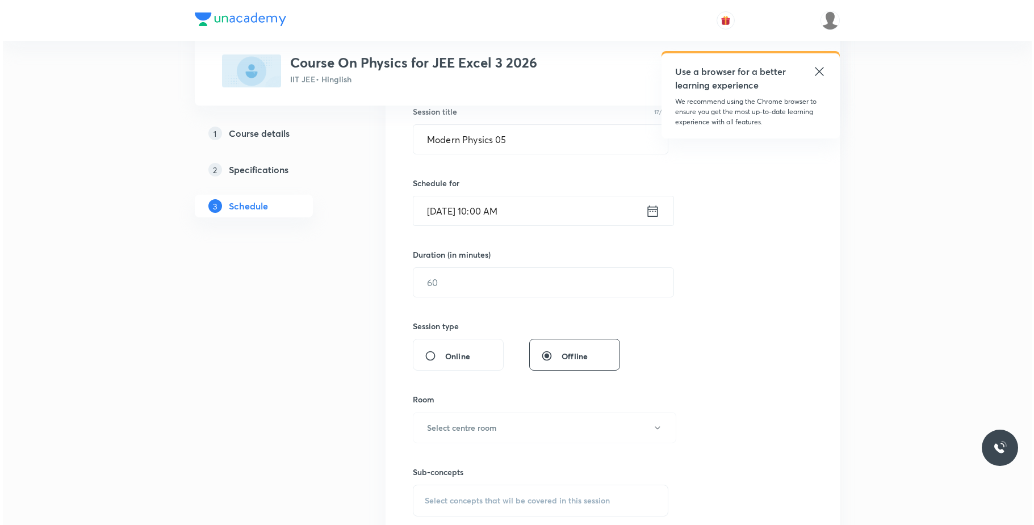
scroll to position [218, 0]
click at [481, 288] on input "text" at bounding box center [540, 280] width 260 height 29
type input "80"
click at [502, 435] on button "Select centre room" at bounding box center [541, 425] width 263 height 31
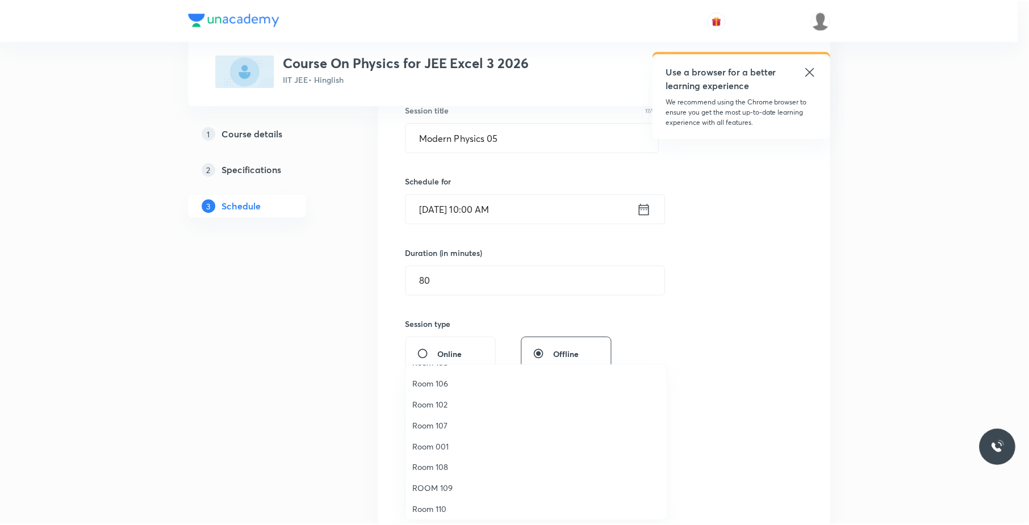
scroll to position [81, 0]
click at [448, 483] on span "ROOM 109" at bounding box center [538, 489] width 249 height 12
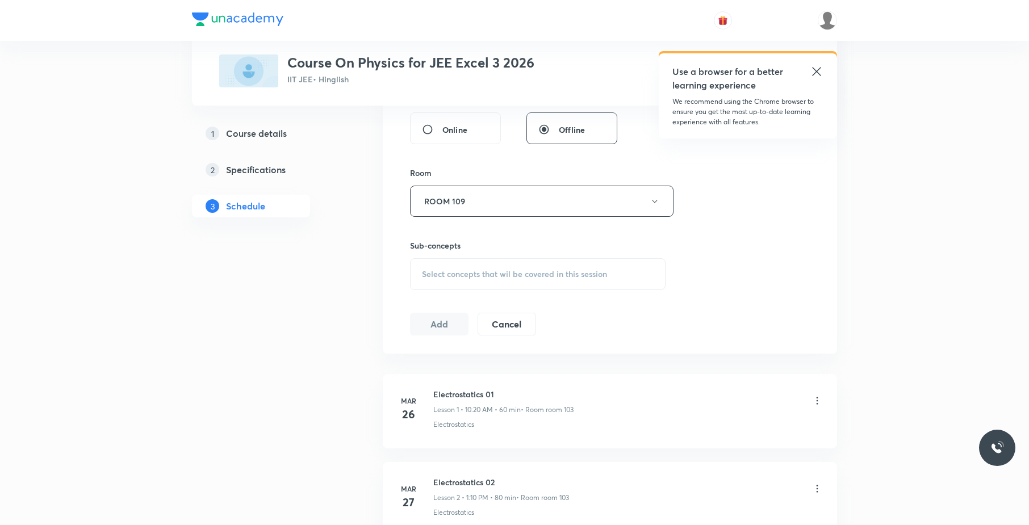
scroll to position [445, 0]
click at [534, 282] on div "Select concepts that wil be covered in this session" at bounding box center [537, 272] width 255 height 32
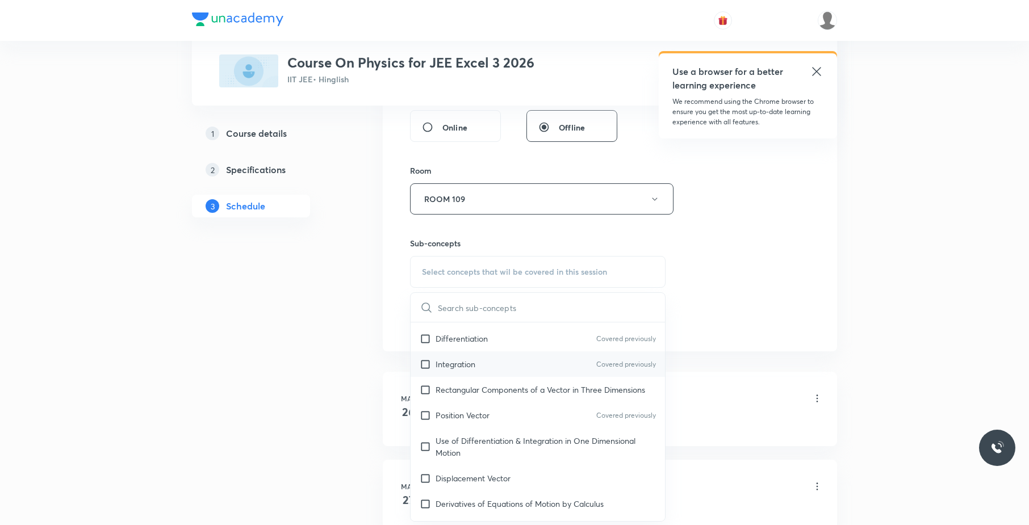
scroll to position [253, 0]
click at [491, 376] on div "Integration Covered previously" at bounding box center [537, 364] width 254 height 26
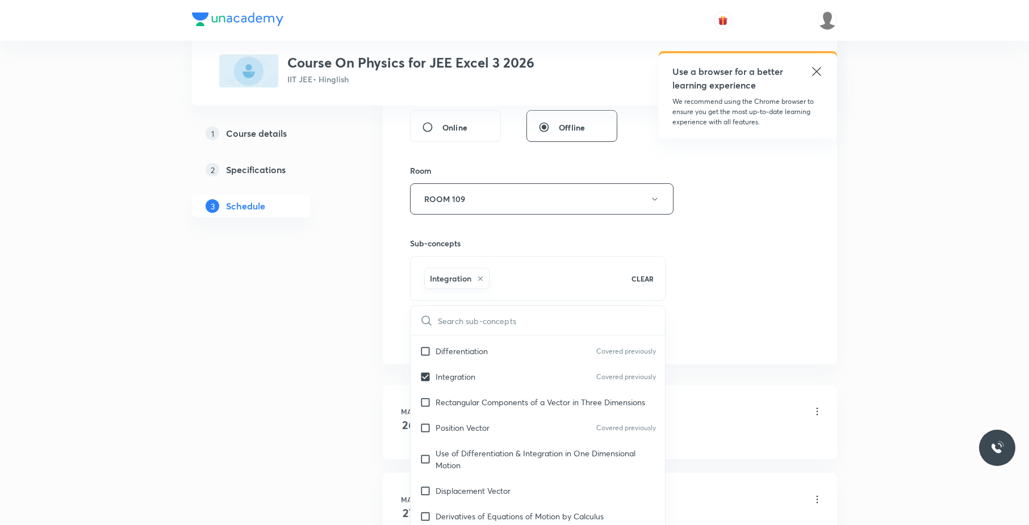
click at [715, 305] on div "Session 108 Live class Session title 17/99 Modern Physics 05 ​ Schedule for [DA…" at bounding box center [610, 73] width 400 height 546
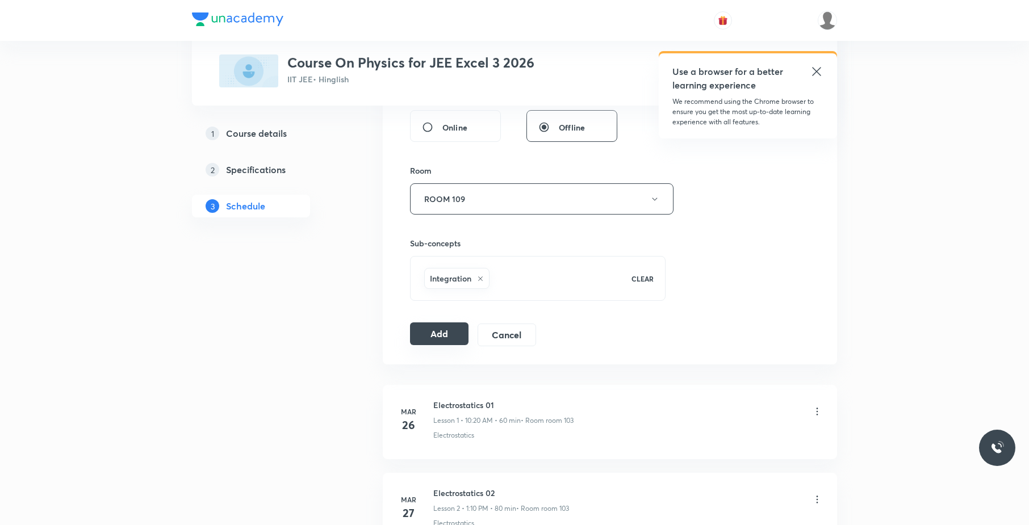
click at [453, 336] on button "Add" at bounding box center [439, 333] width 58 height 23
